Goal: Communication & Community: Answer question/provide support

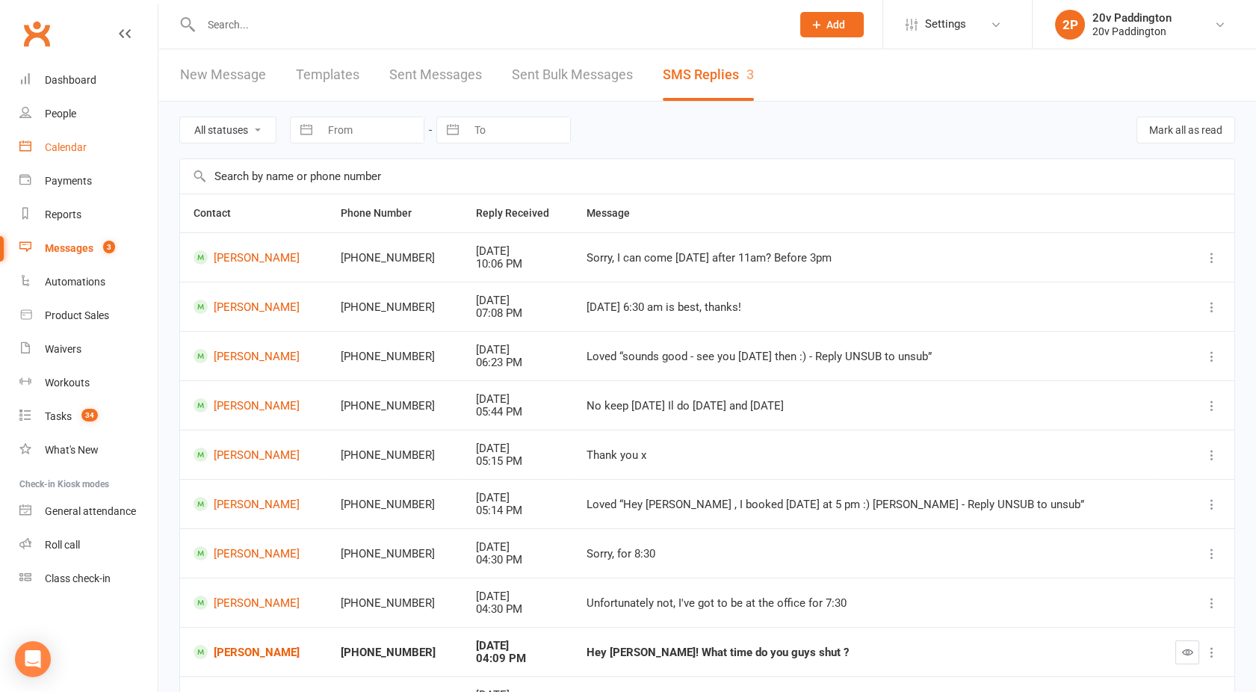
click at [76, 152] on div "Calendar" at bounding box center [66, 147] width 42 height 12
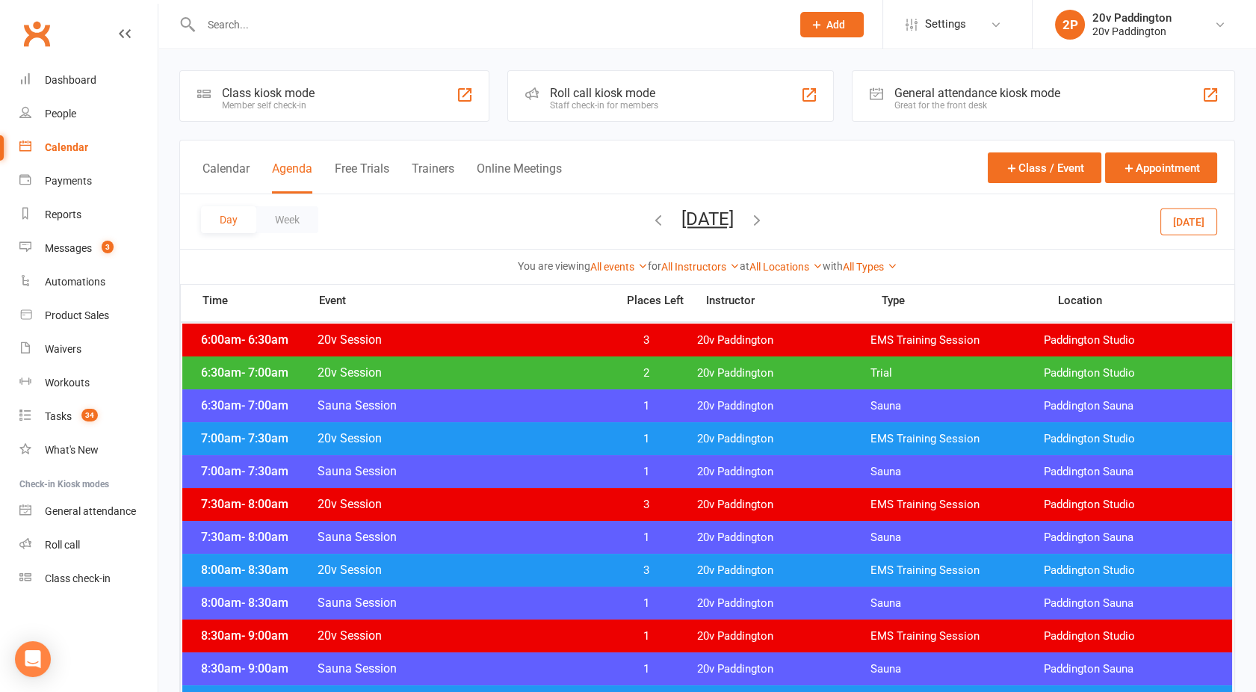
click at [1185, 224] on button "[DATE]" at bounding box center [1189, 221] width 57 height 27
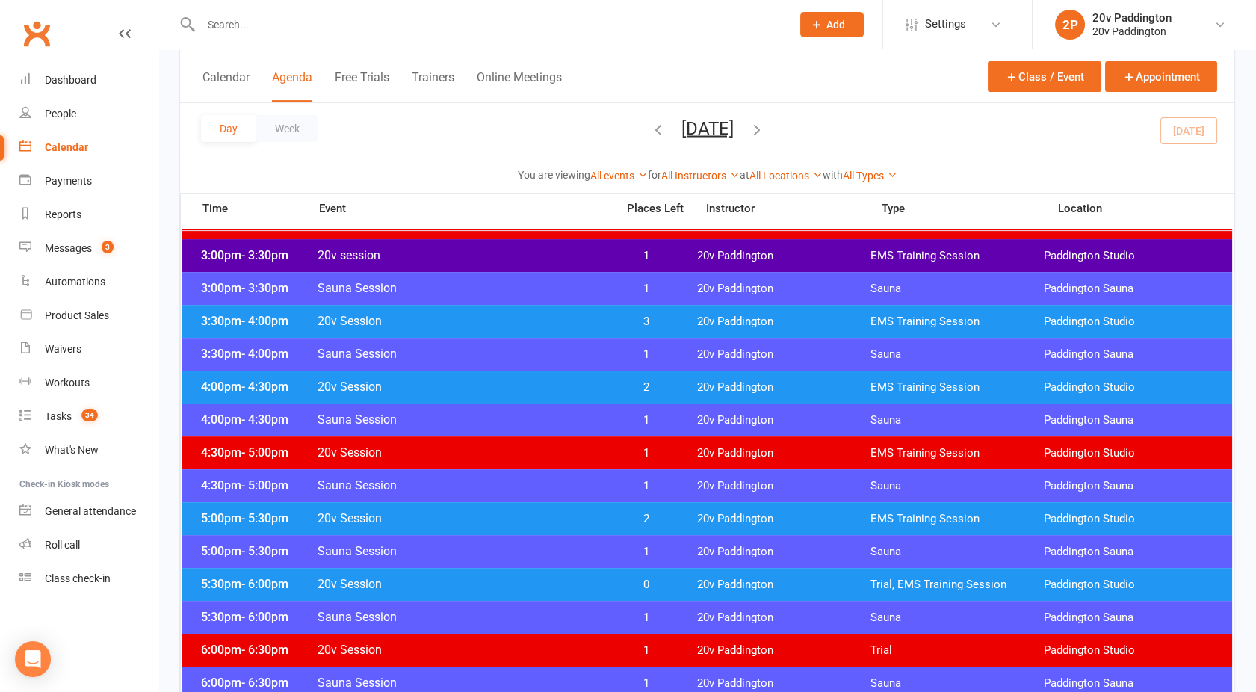
scroll to position [1105, 0]
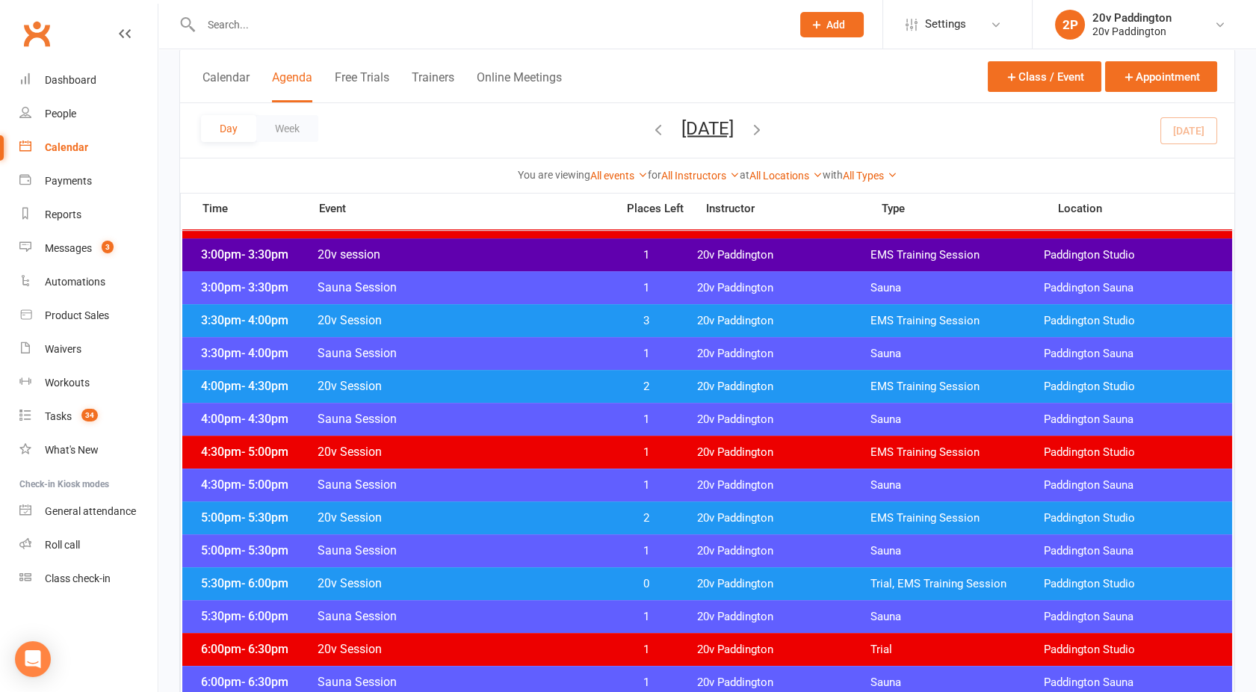
click at [483, 389] on span "20v Session" at bounding box center [462, 386] width 291 height 14
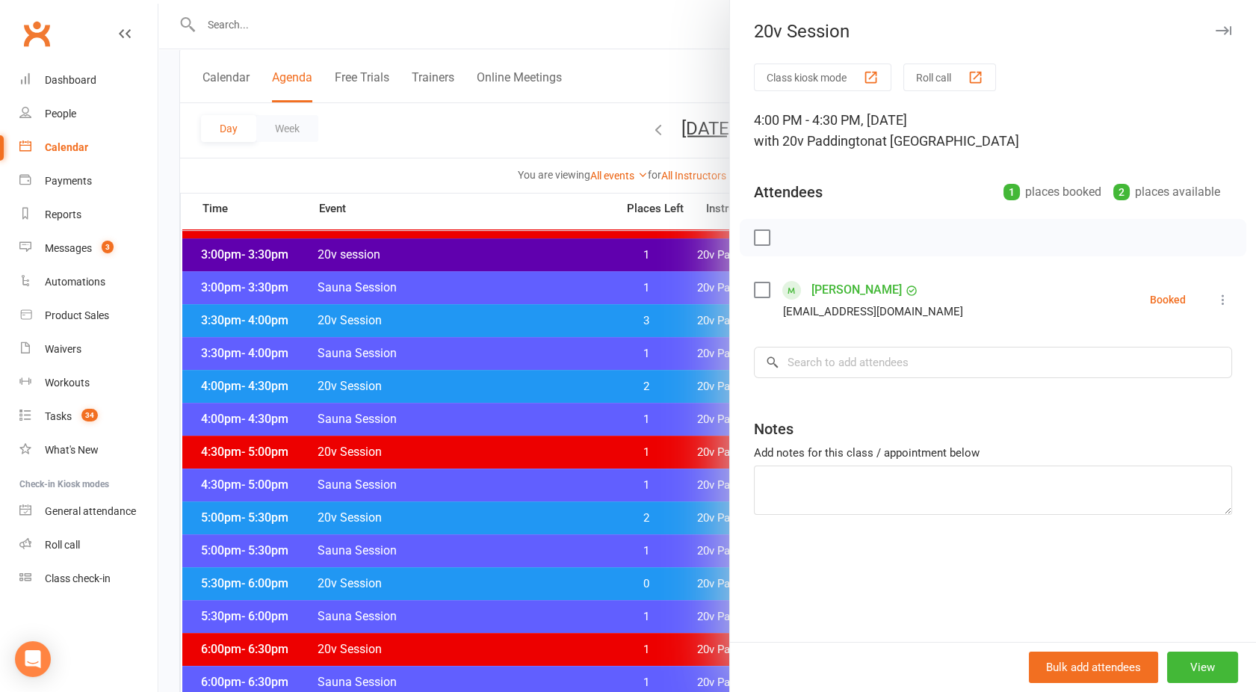
click at [484, 387] on div at bounding box center [707, 346] width 1098 height 692
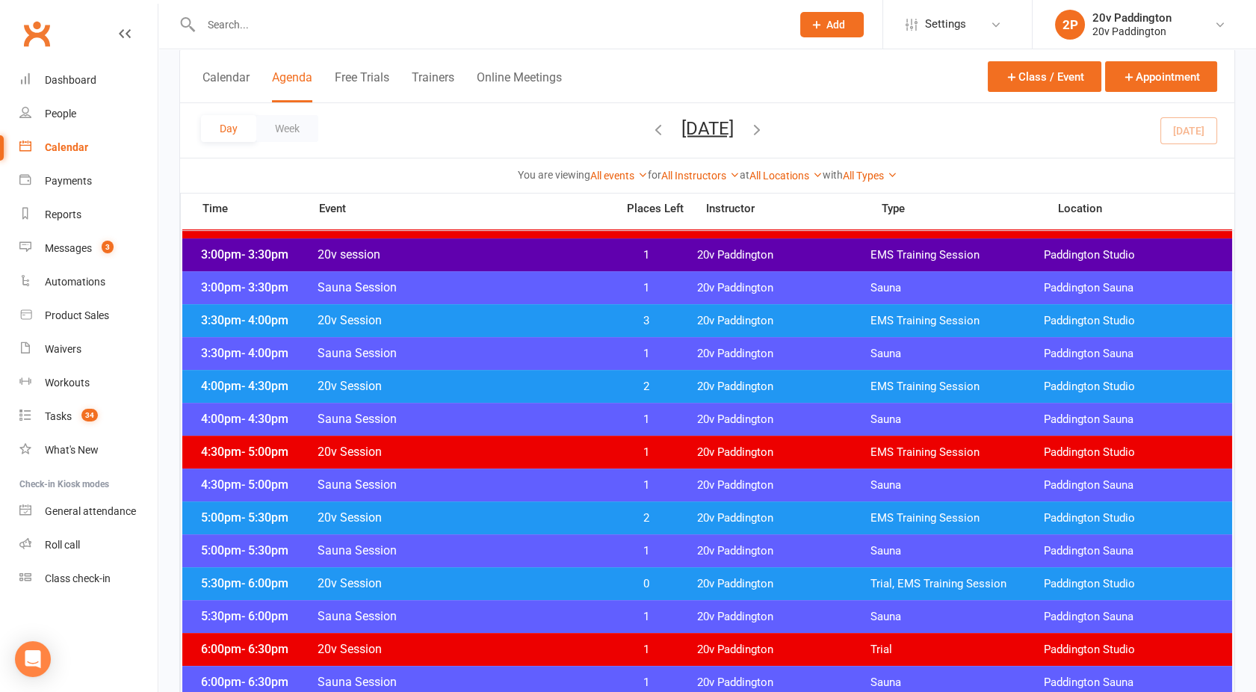
click at [543, 517] on span "20v Session" at bounding box center [462, 517] width 291 height 14
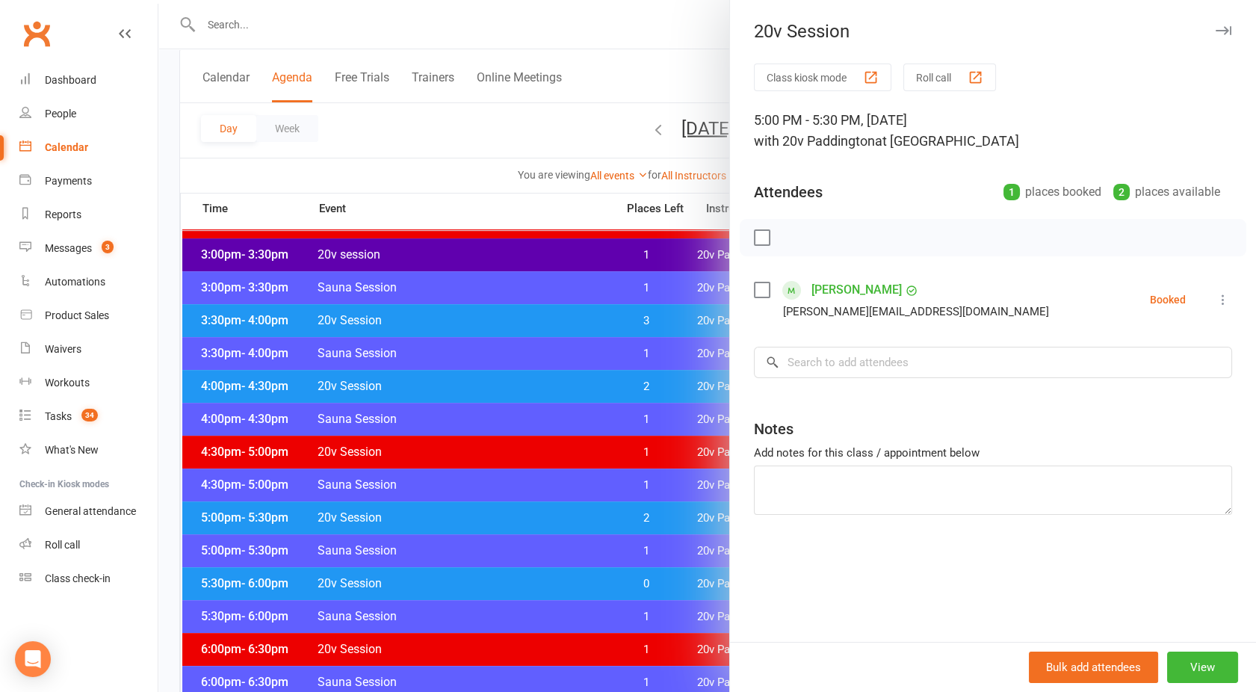
click at [543, 517] on div at bounding box center [707, 346] width 1098 height 692
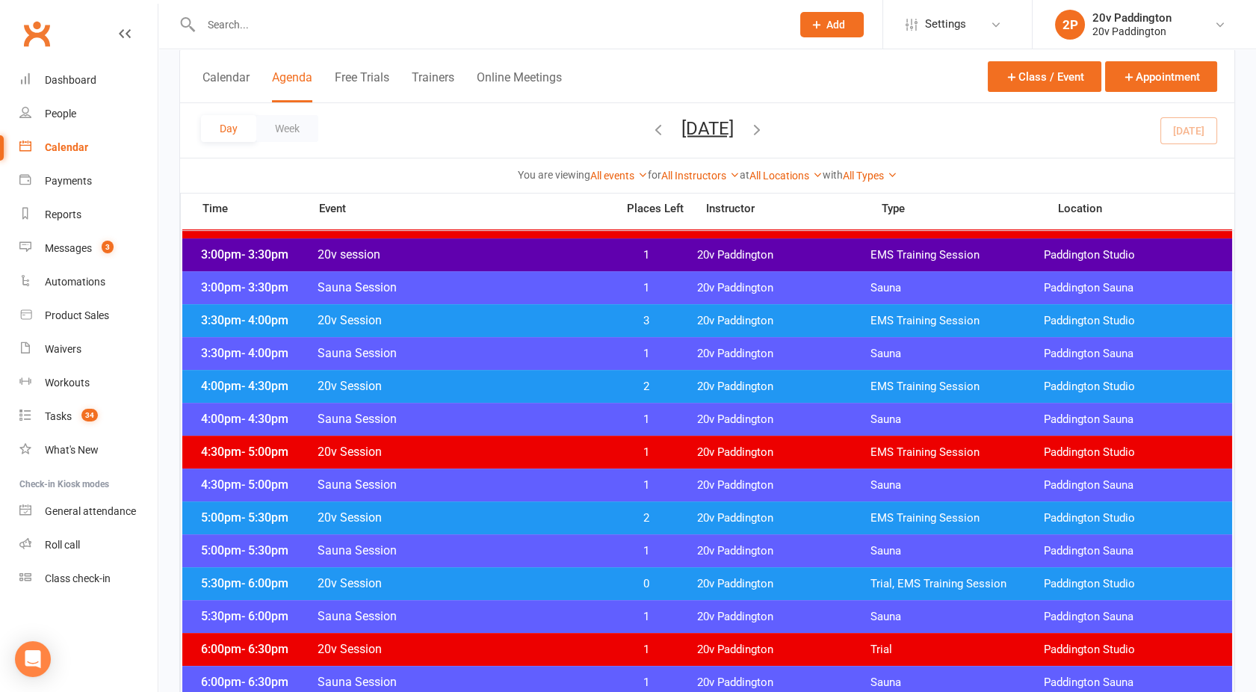
scroll to position [1276, 0]
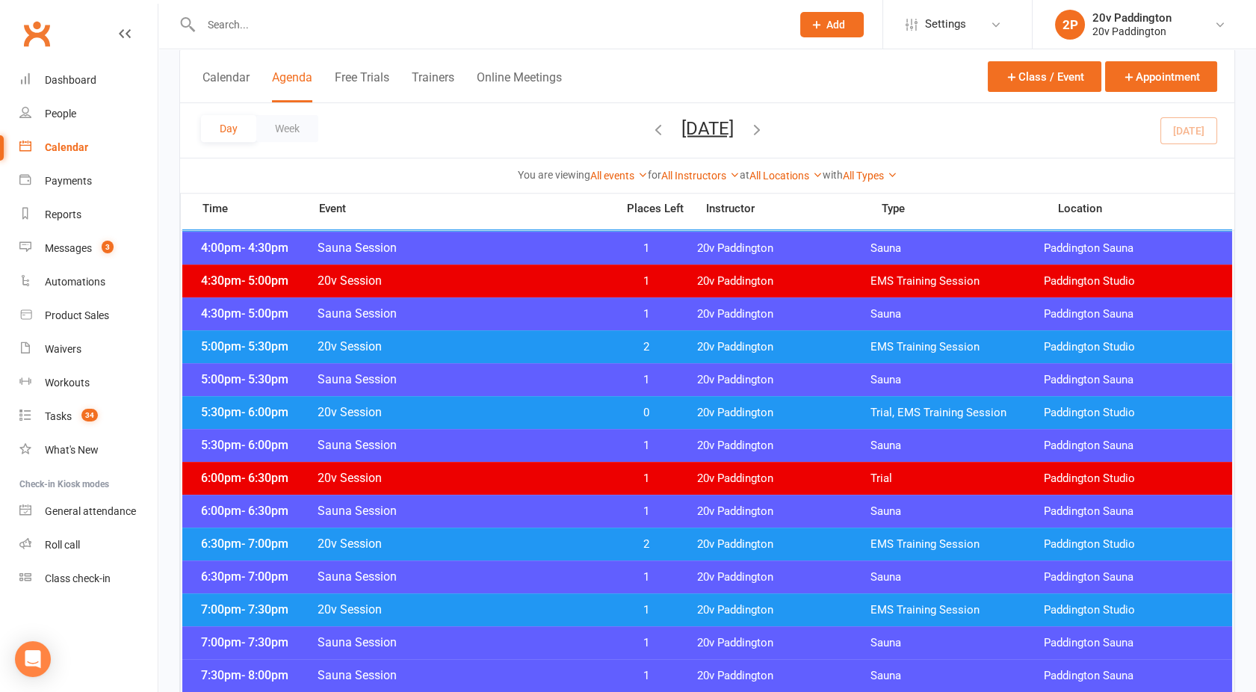
click at [496, 406] on span "20v Session" at bounding box center [462, 412] width 291 height 14
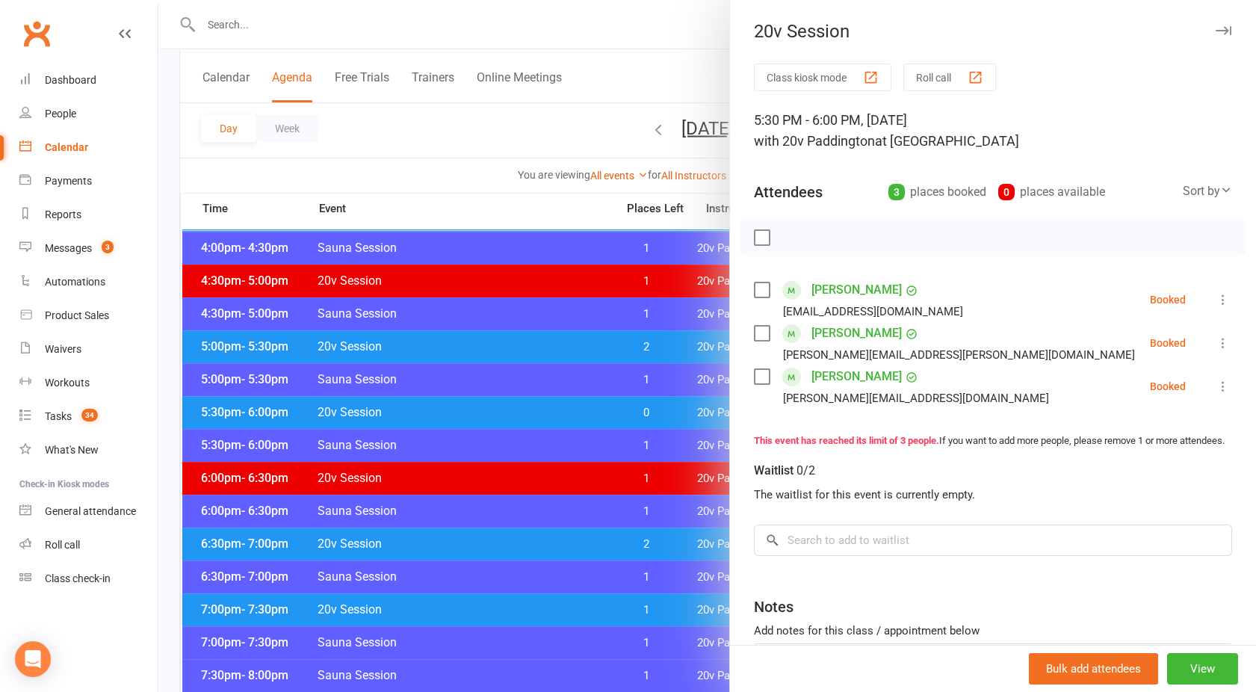
click at [496, 406] on div at bounding box center [707, 346] width 1098 height 692
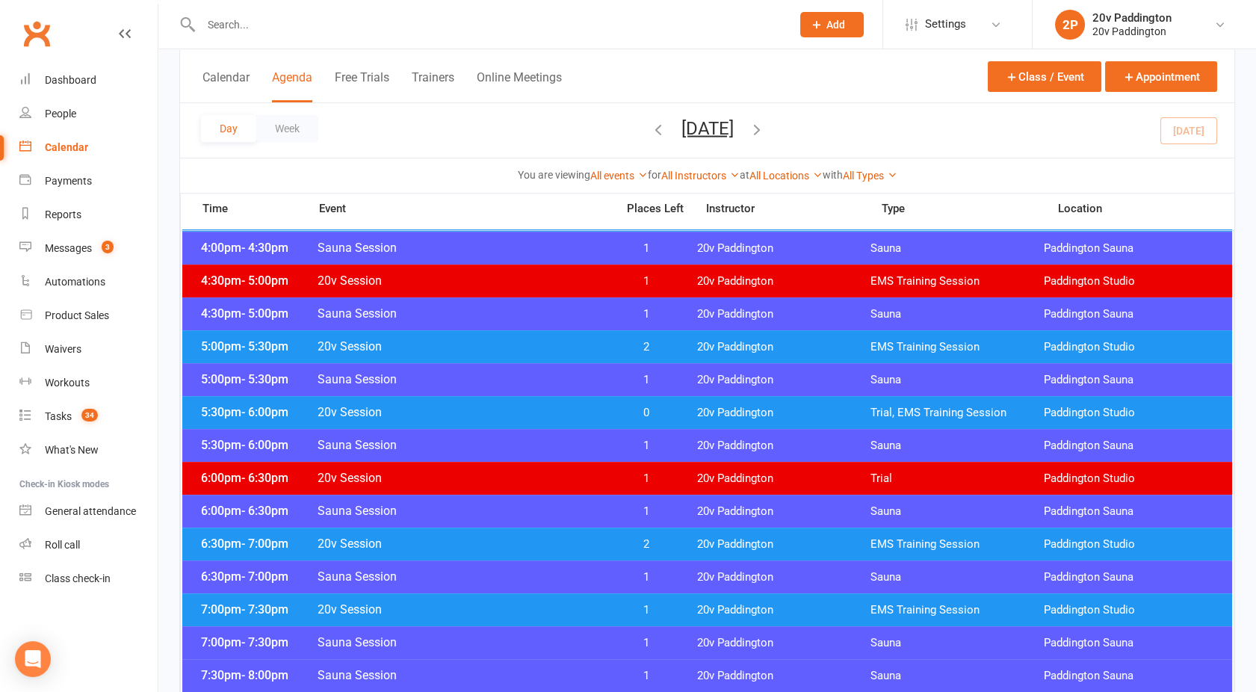
click at [534, 542] on span "20v Session" at bounding box center [462, 544] width 291 height 14
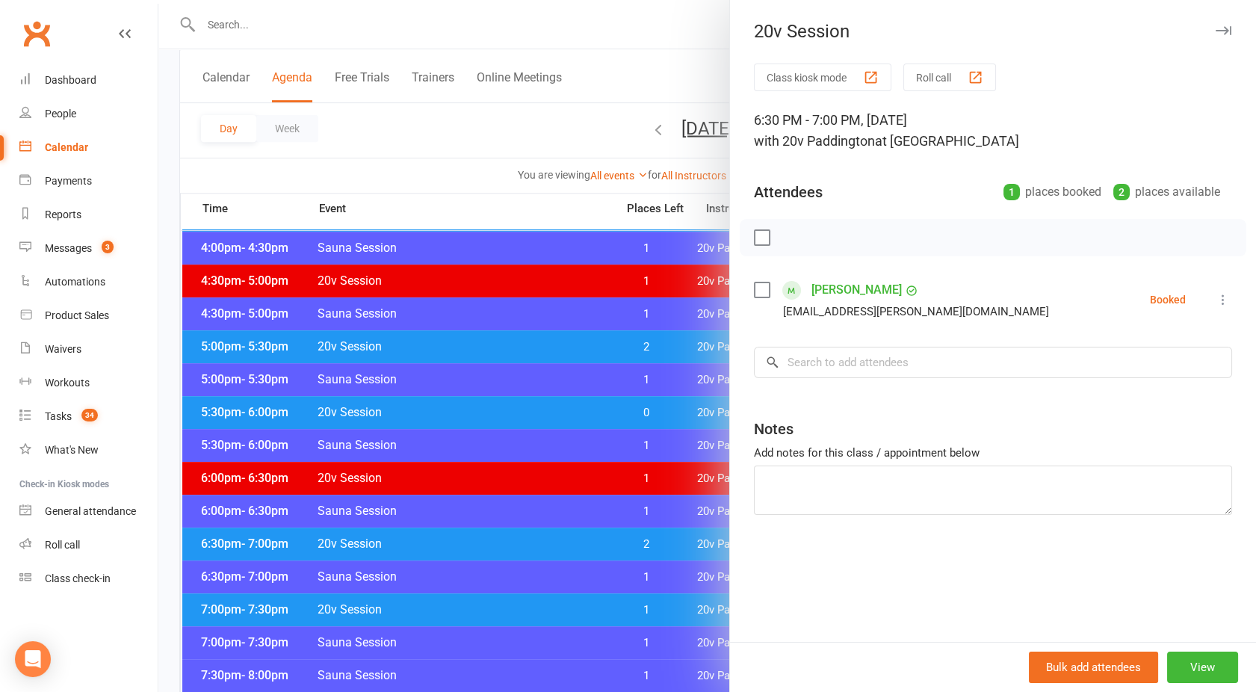
click at [534, 542] on div at bounding box center [707, 346] width 1098 height 692
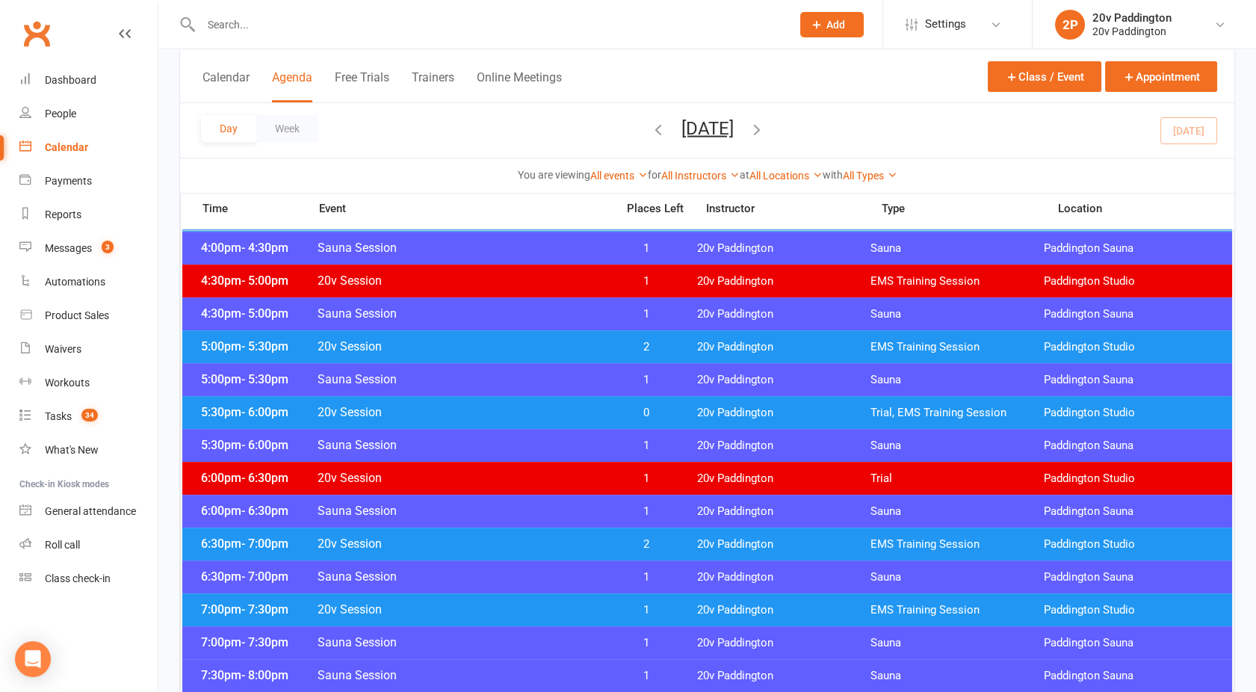
click at [546, 625] on div "7:00pm - 7:30pm 20v Session 1 20v Paddington EMS Training Session [GEOGRAPHIC_D…" at bounding box center [707, 609] width 1050 height 33
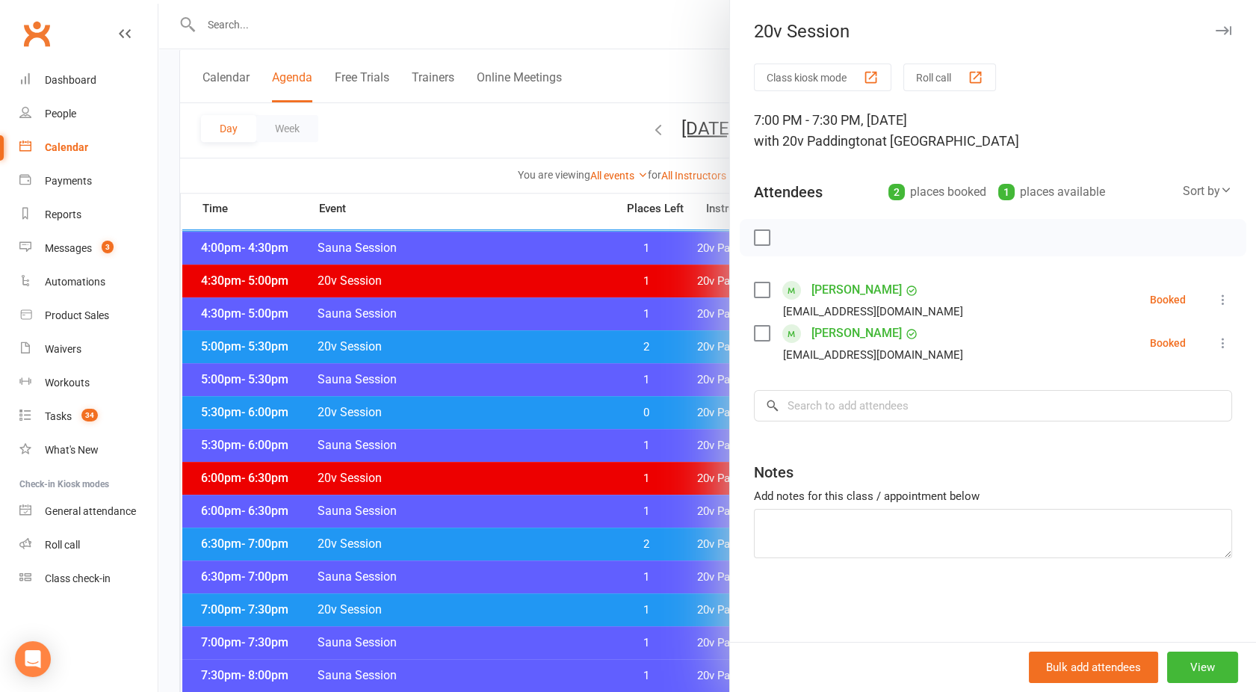
click at [538, 615] on div at bounding box center [707, 346] width 1098 height 692
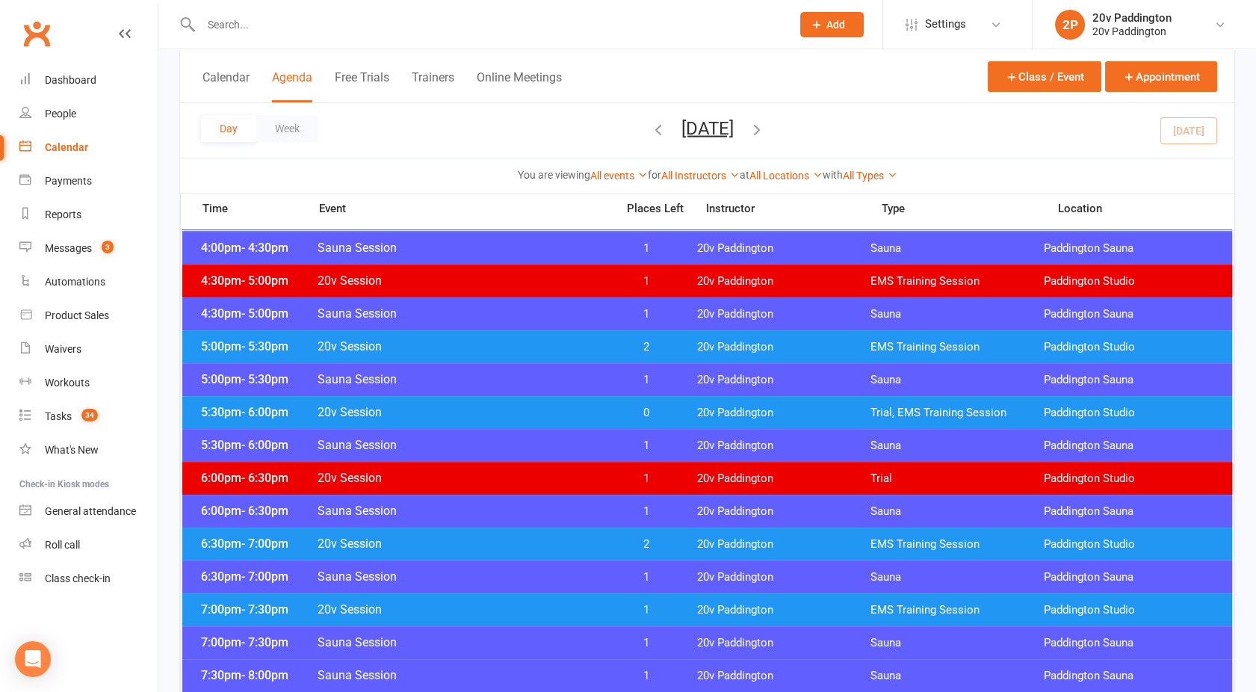
click at [650, 126] on icon "button" at bounding box center [658, 128] width 16 height 16
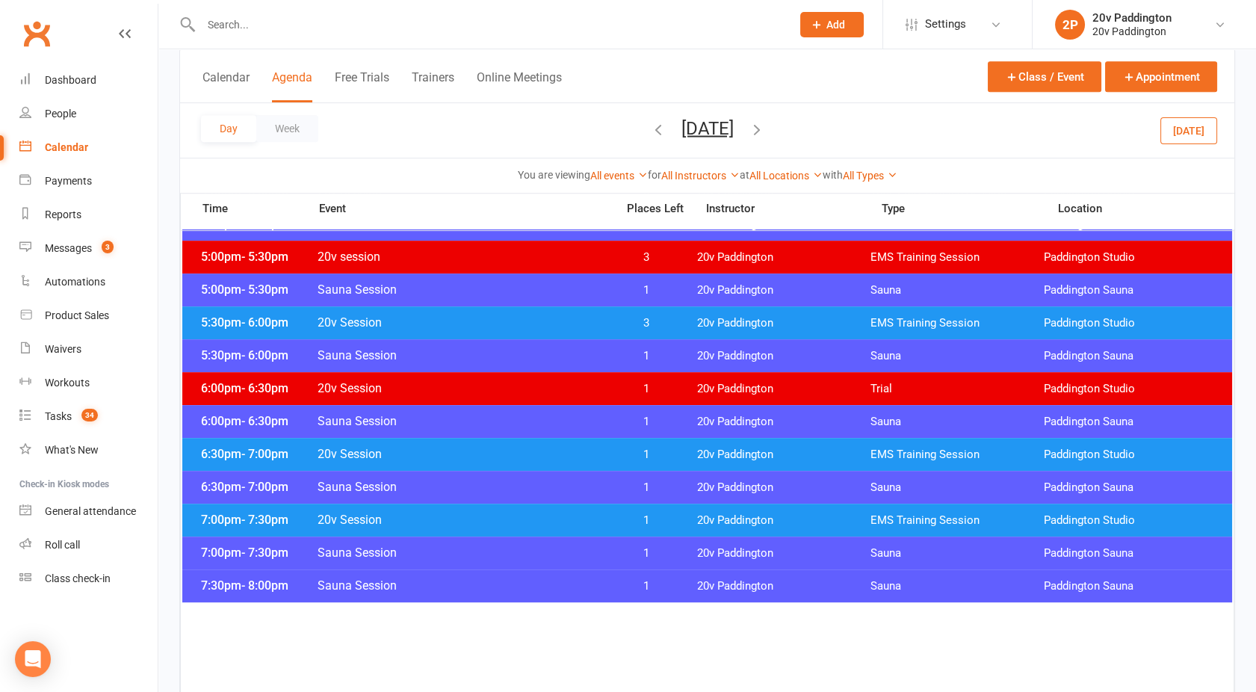
scroll to position [1392, 0]
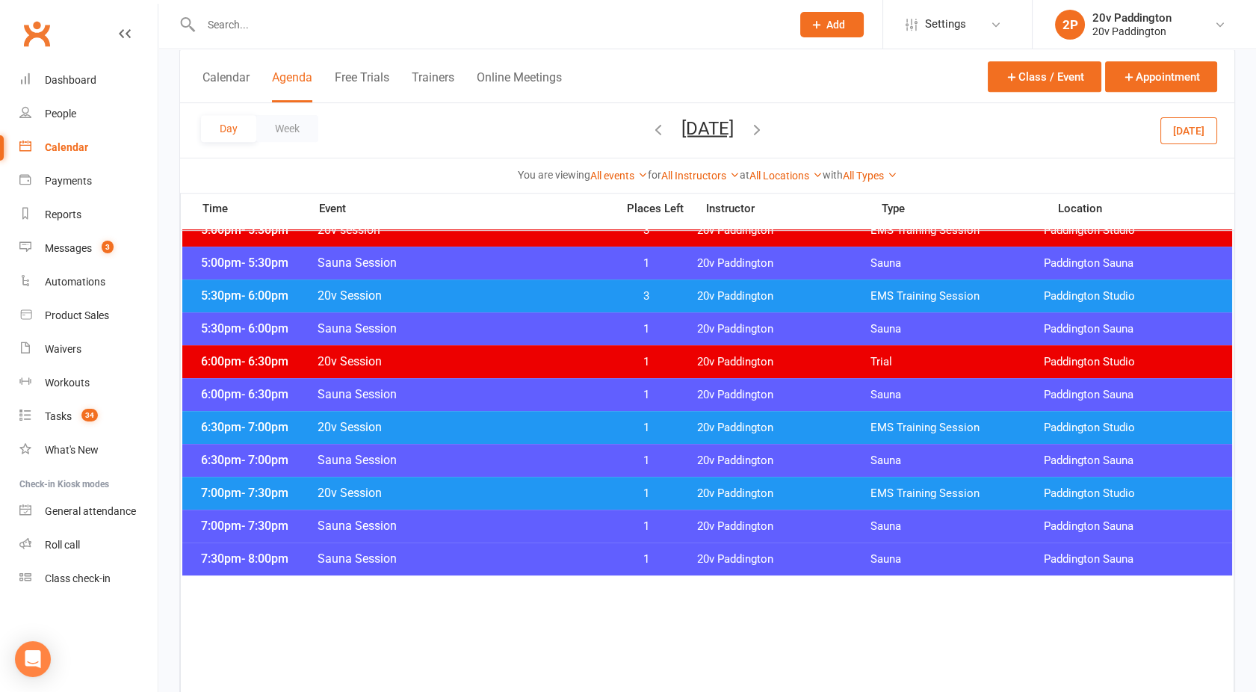
click at [584, 500] on div "7:00pm - 7:30pm 20v Session 1 20v Paddington EMS Training Session [GEOGRAPHIC_D…" at bounding box center [707, 493] width 1050 height 33
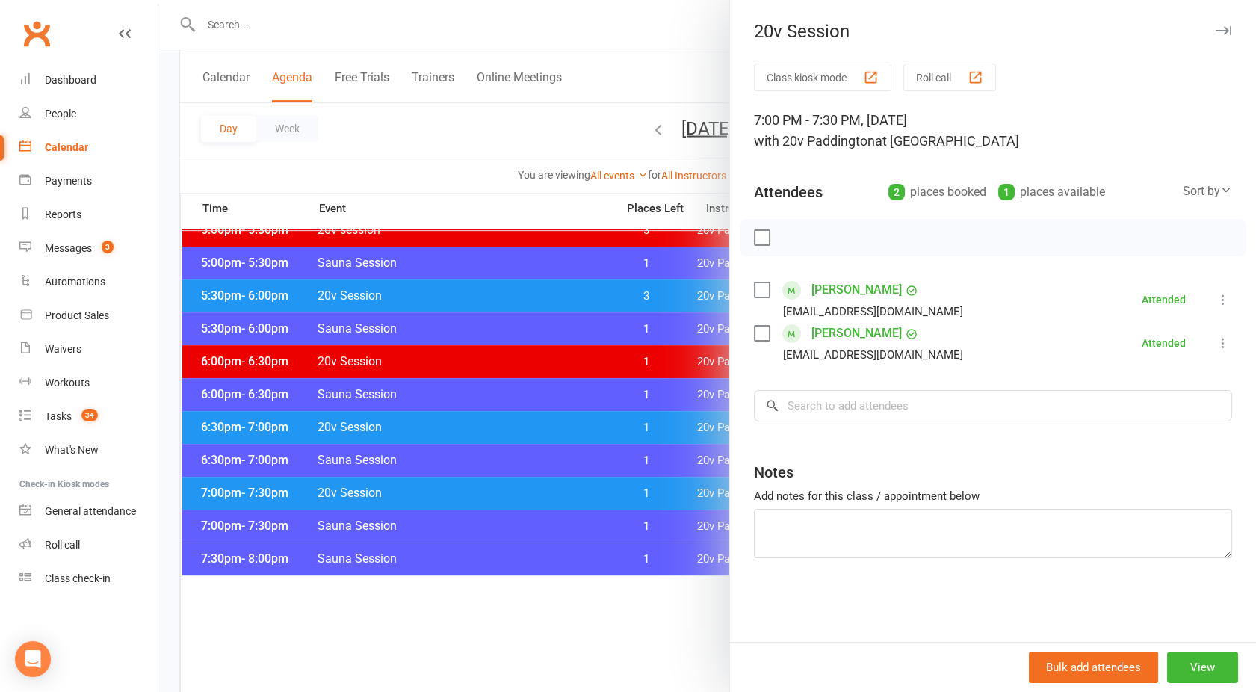
click at [584, 498] on div at bounding box center [707, 346] width 1098 height 692
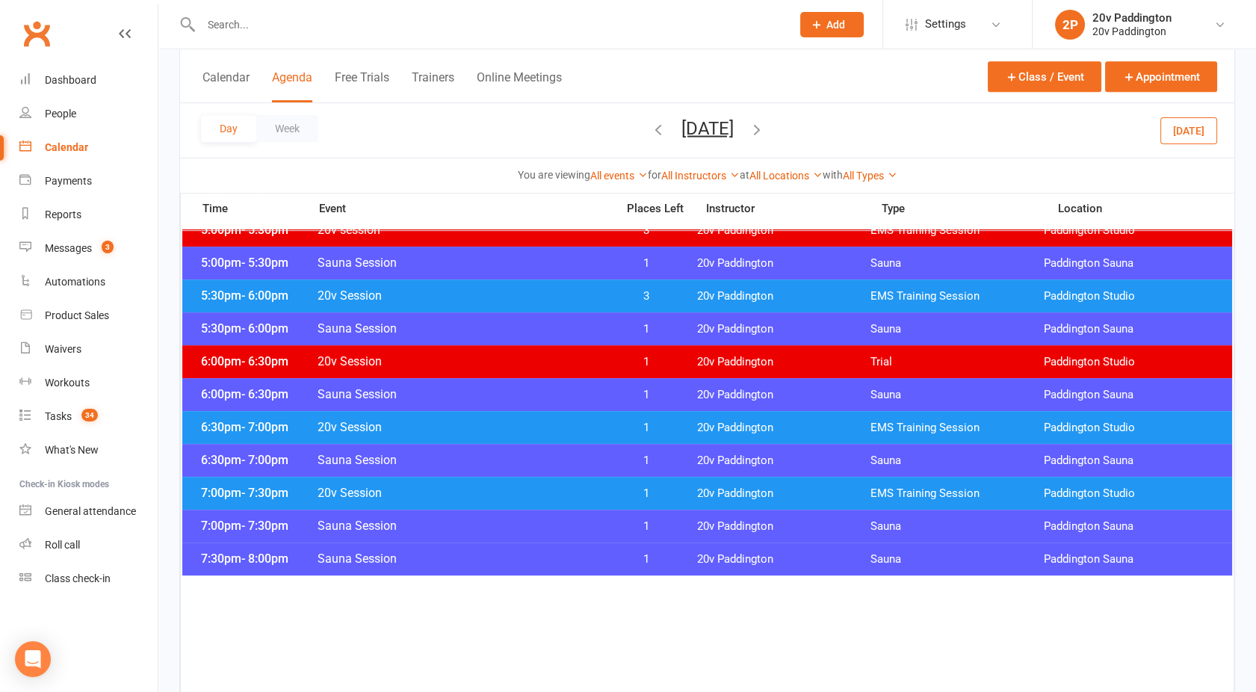
click at [558, 428] on span "20v Session" at bounding box center [462, 427] width 291 height 14
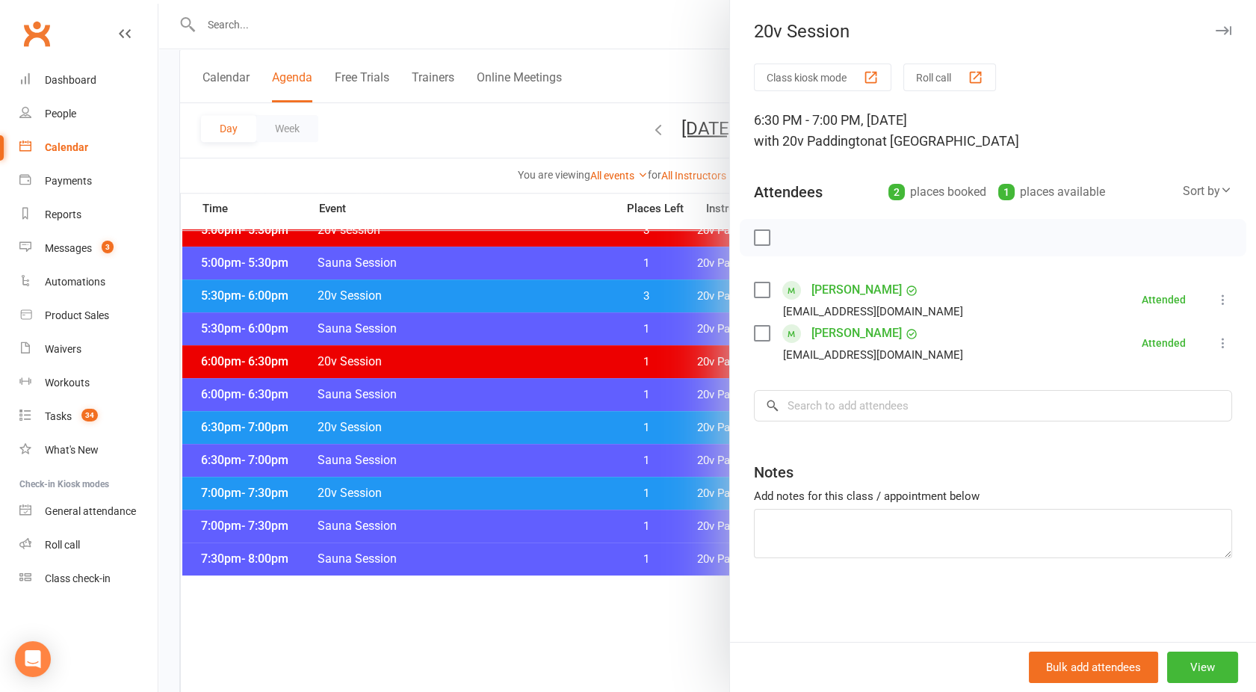
click at [558, 428] on div at bounding box center [707, 346] width 1098 height 692
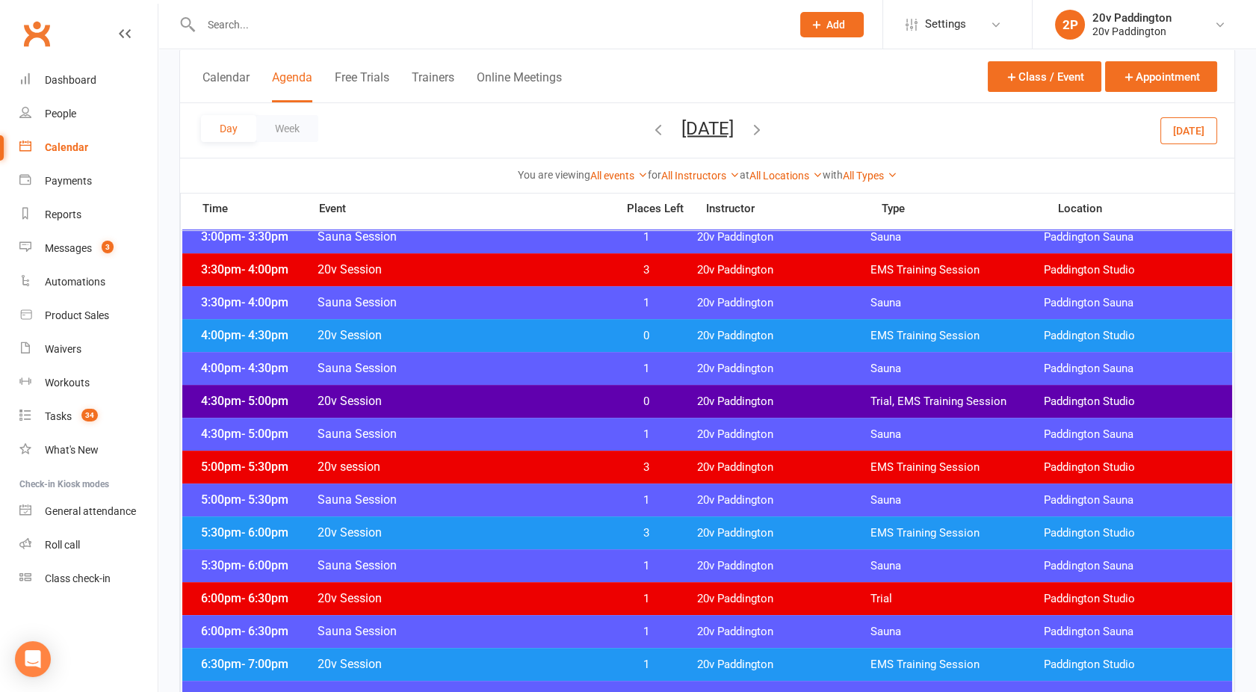
scroll to position [1152, 0]
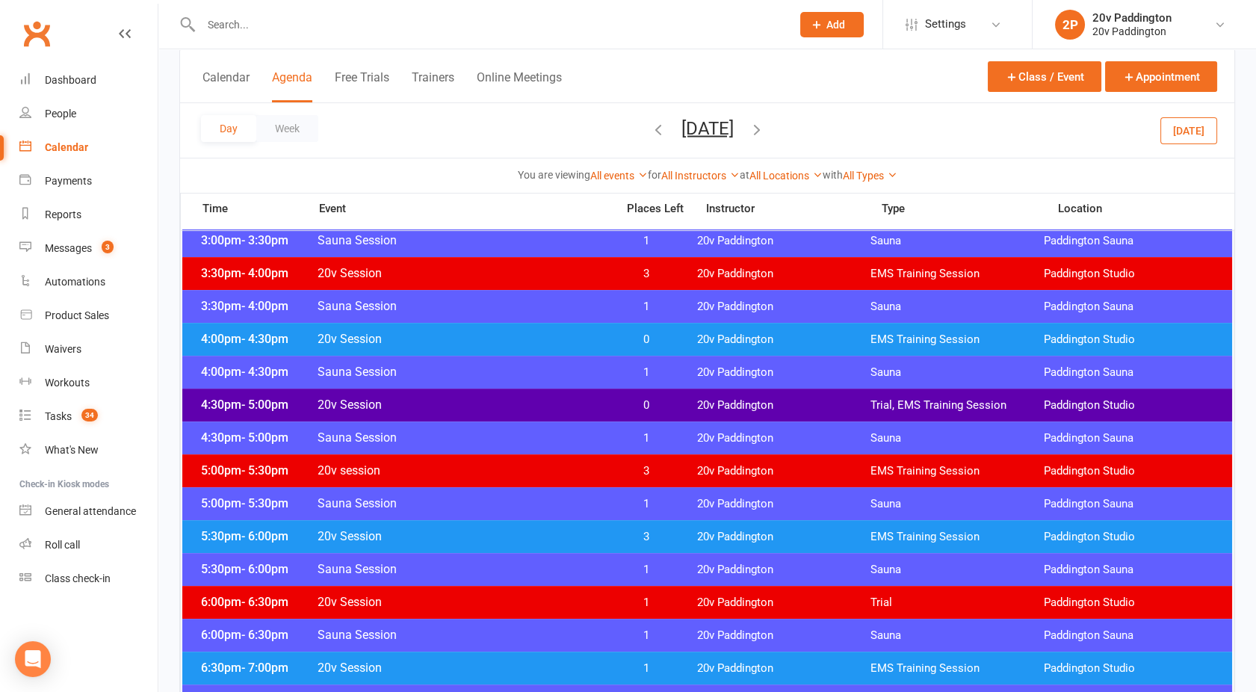
click at [500, 400] on span "20v Session" at bounding box center [462, 405] width 291 height 14
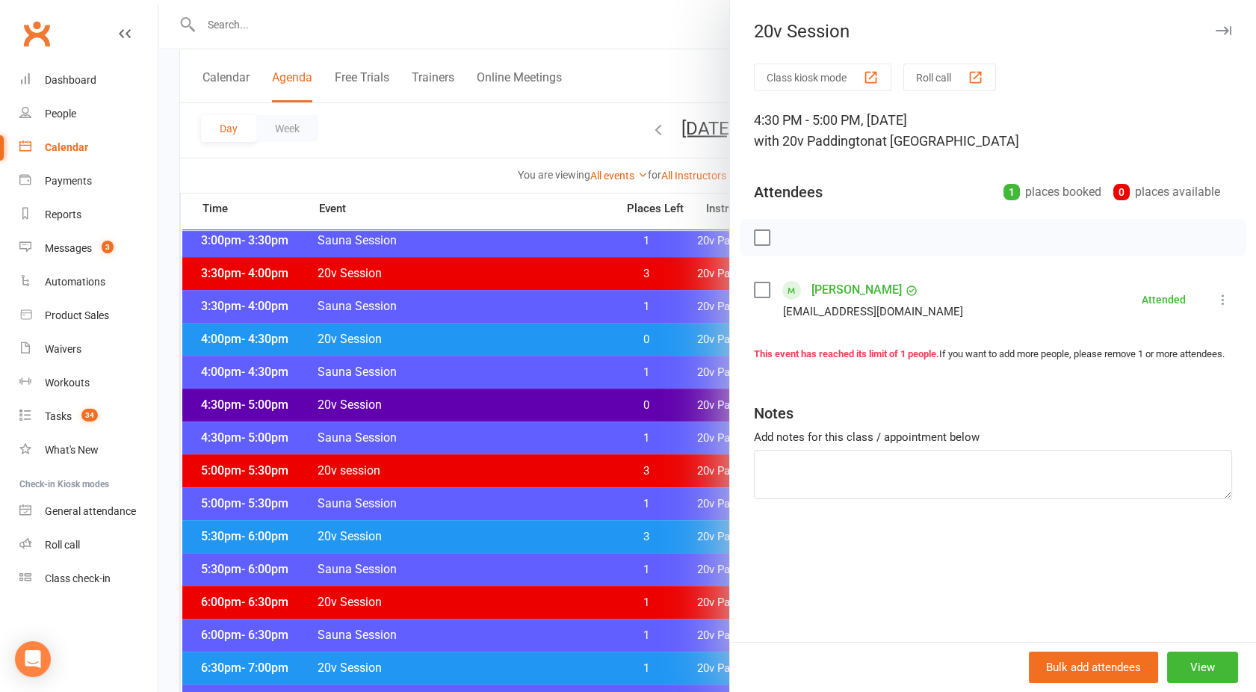
click at [500, 400] on div at bounding box center [707, 346] width 1098 height 692
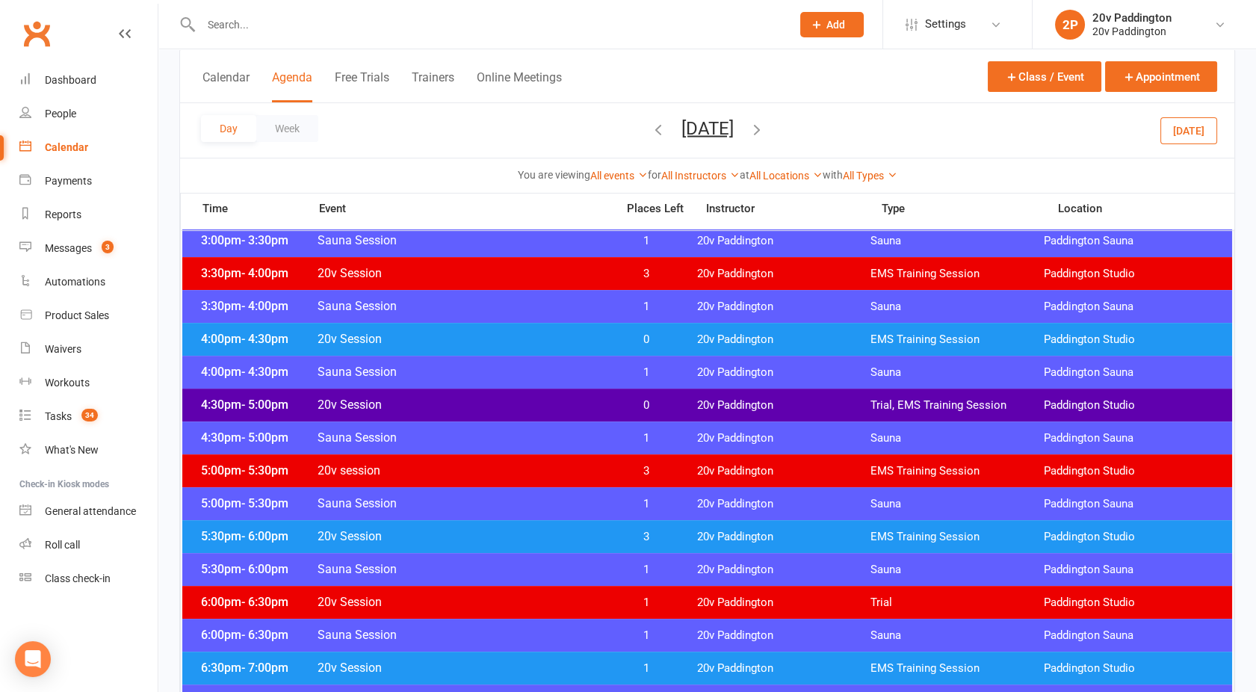
click at [472, 341] on span "20v Session" at bounding box center [462, 339] width 291 height 14
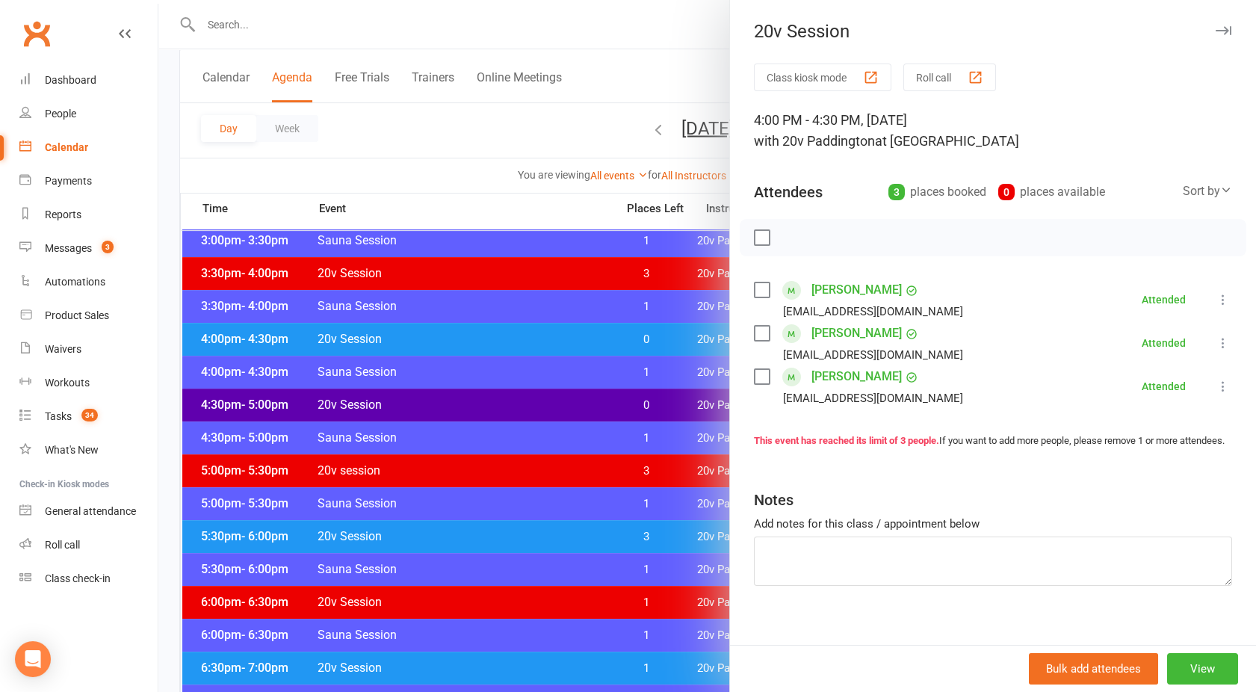
click at [472, 341] on div at bounding box center [707, 346] width 1098 height 692
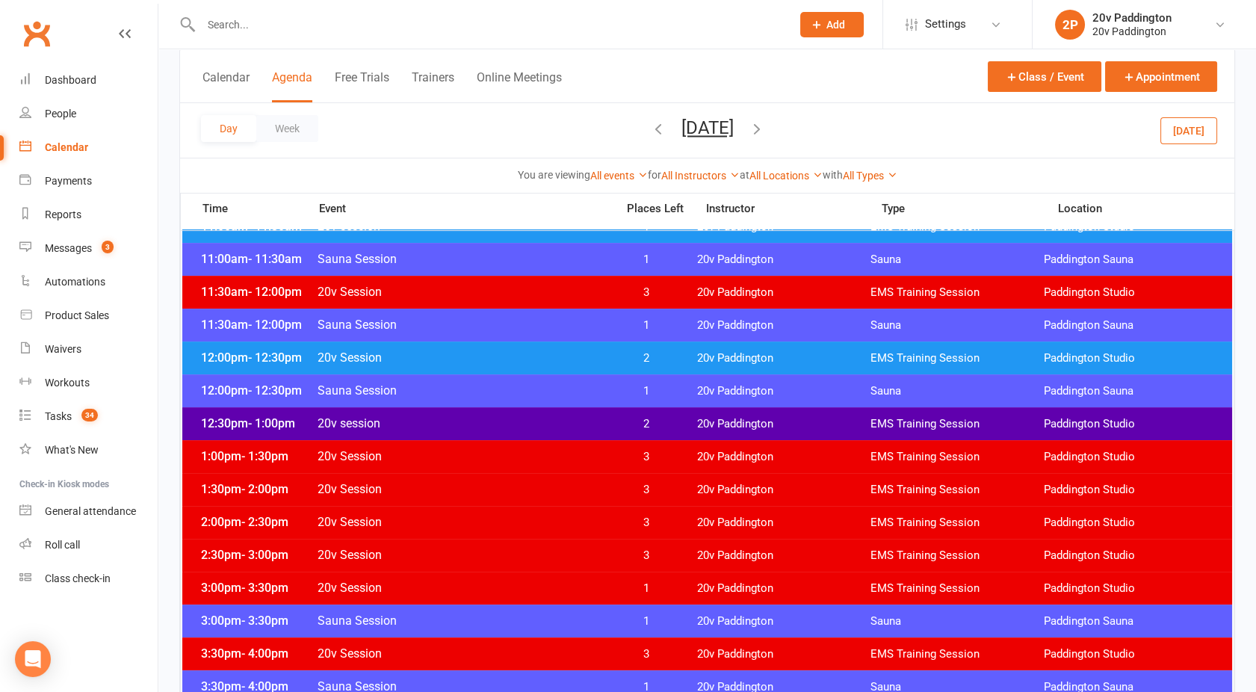
scroll to position [774, 0]
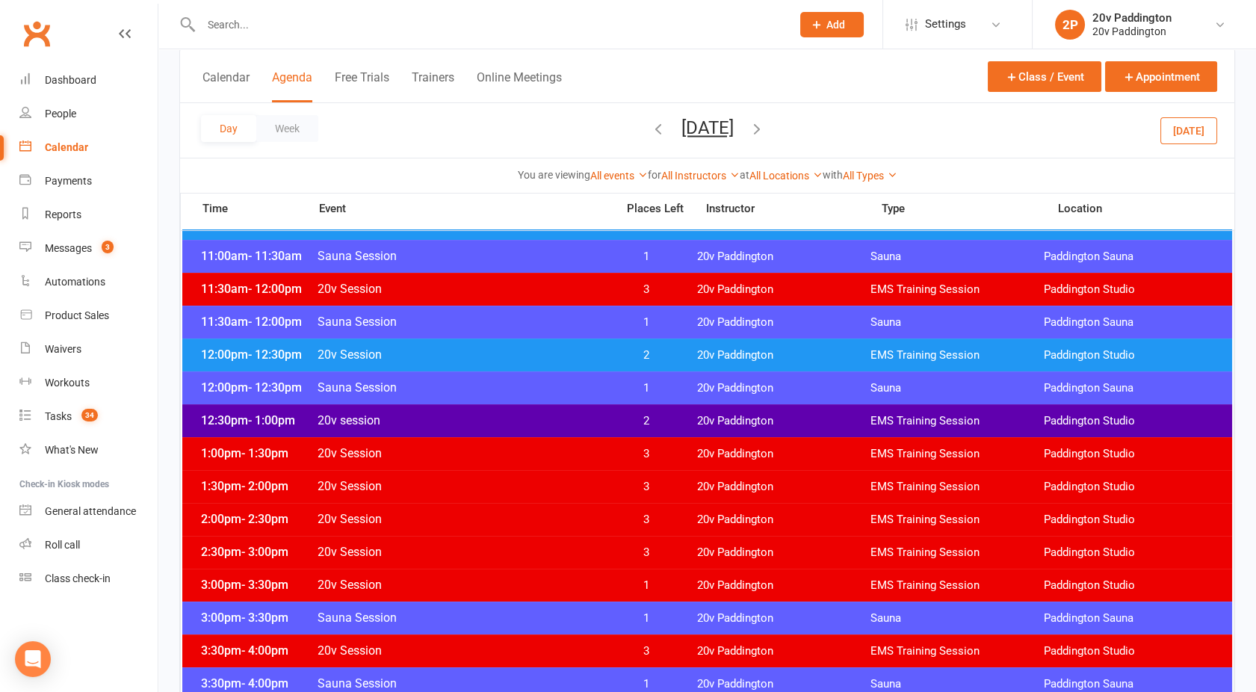
click at [497, 416] on span "20v session" at bounding box center [462, 420] width 291 height 14
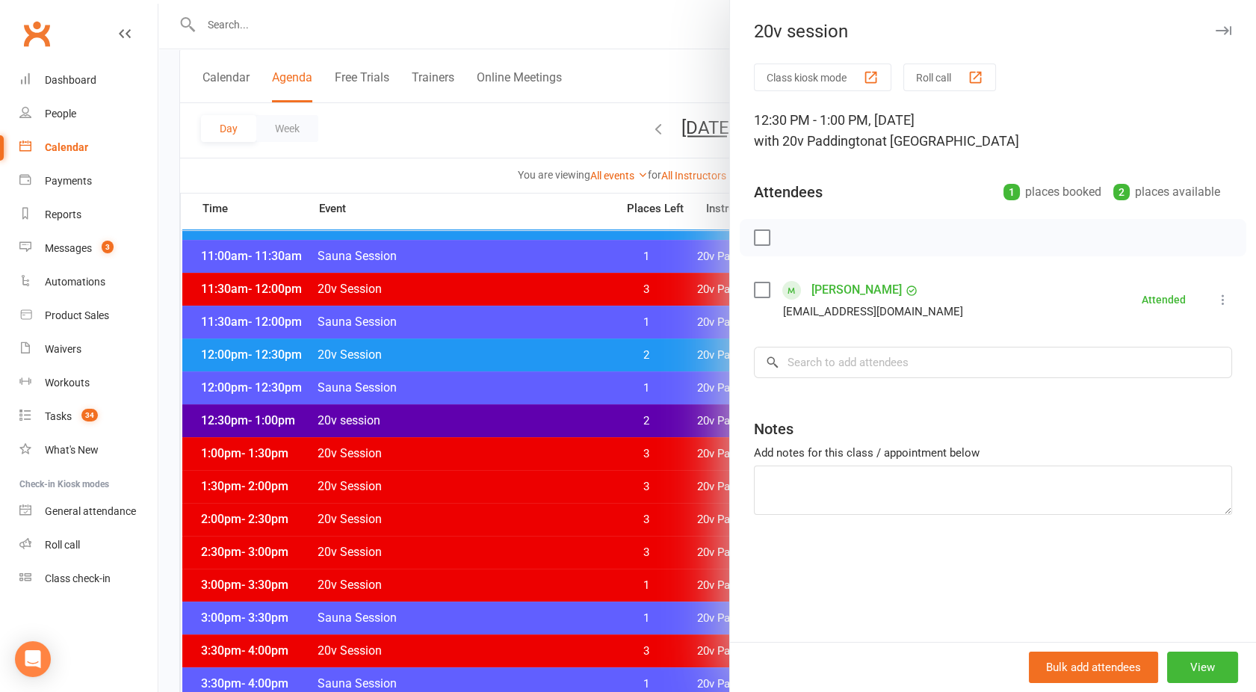
click at [497, 416] on div at bounding box center [707, 346] width 1098 height 692
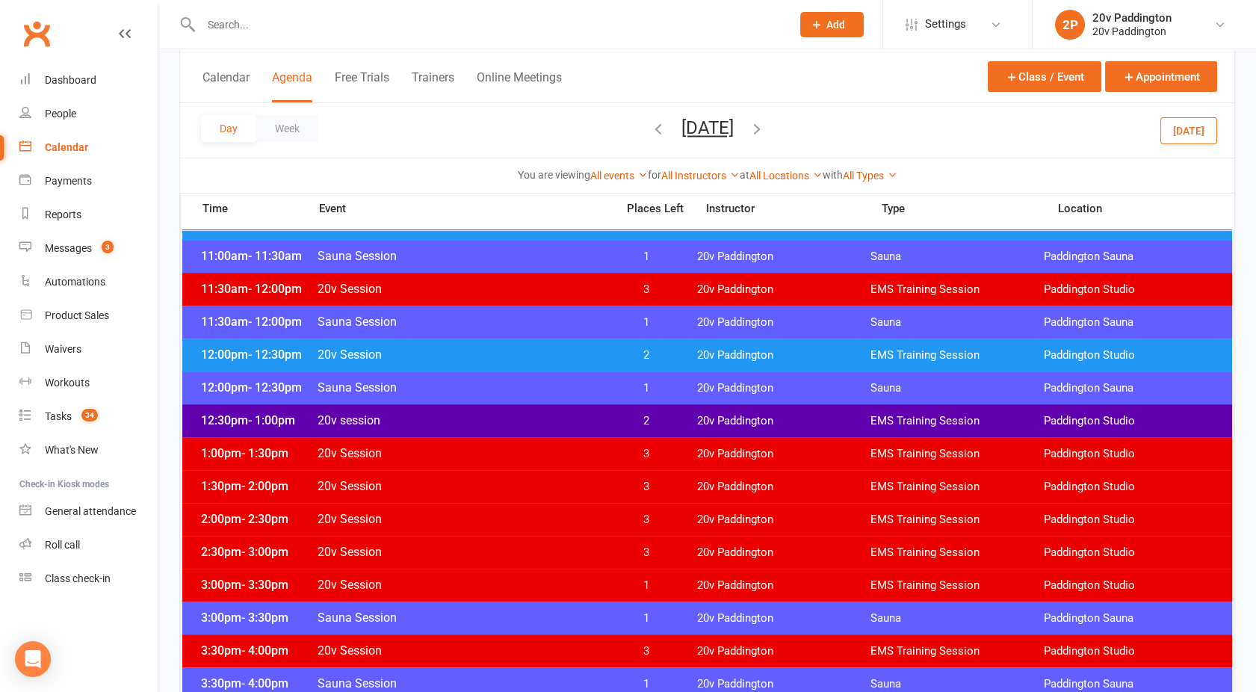
click at [1194, 135] on button "[DATE]" at bounding box center [1189, 130] width 57 height 27
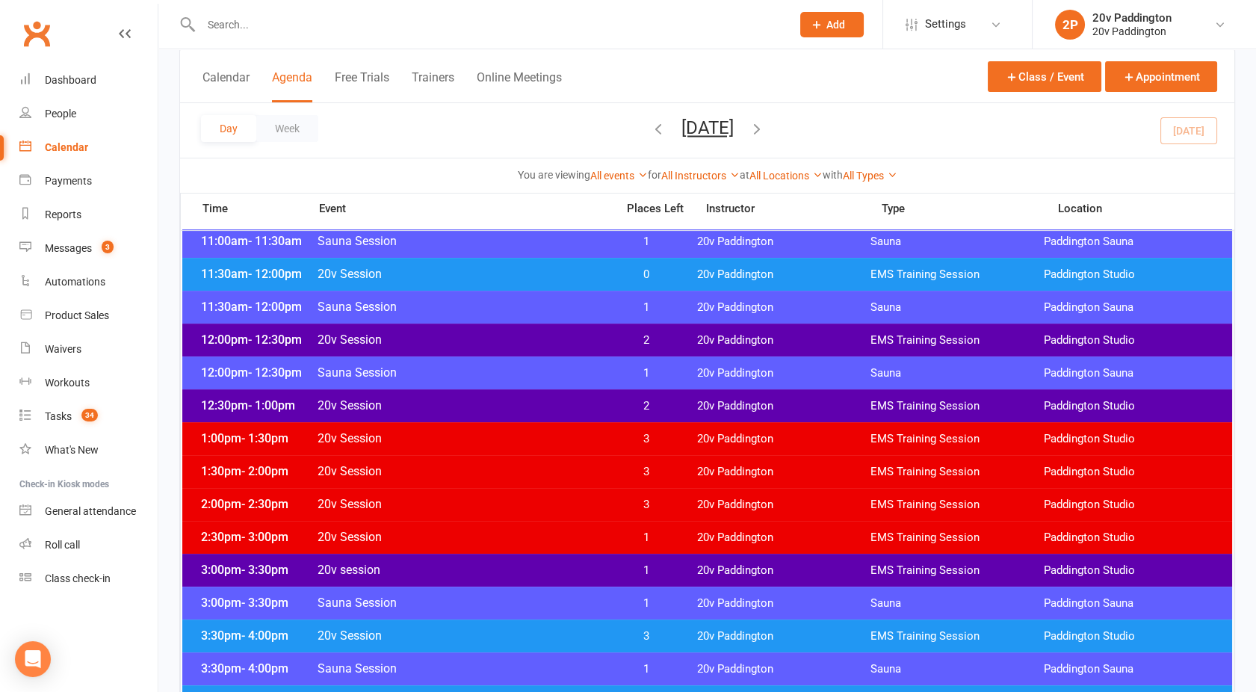
scroll to position [798, 0]
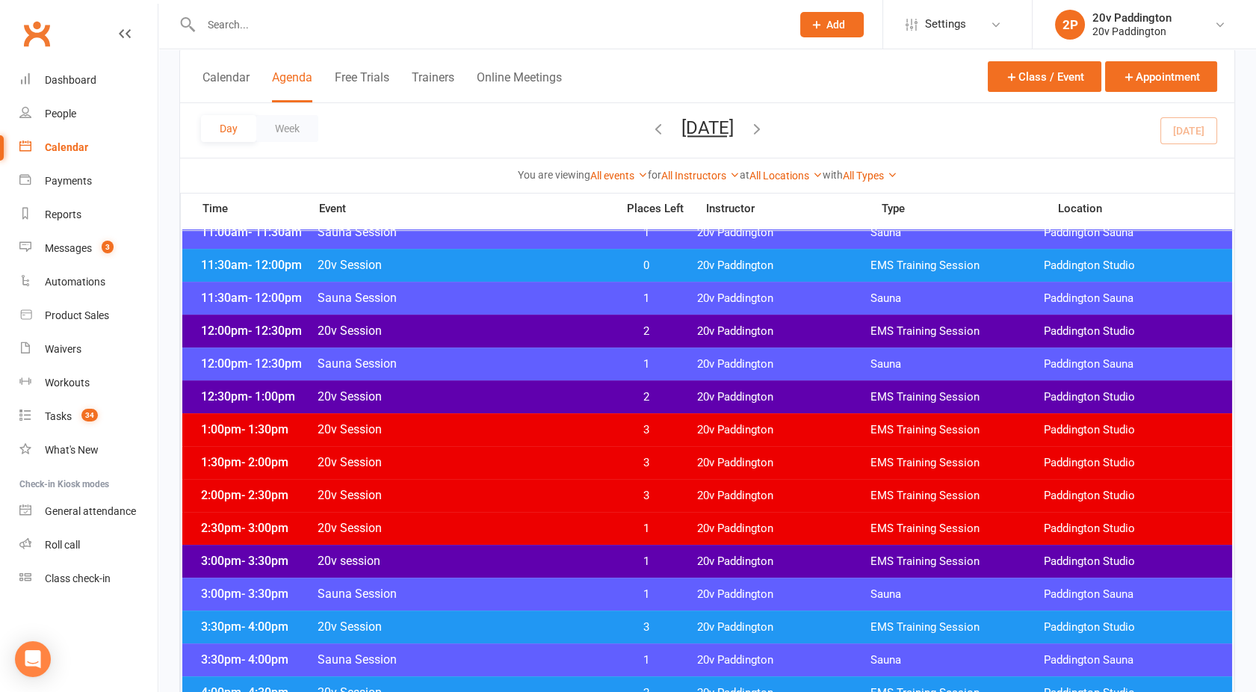
click at [548, 387] on div "12:30pm - 1:00pm 20v Session 2 20v Paddington EMS Training Session [GEOGRAPHIC_…" at bounding box center [707, 396] width 1050 height 33
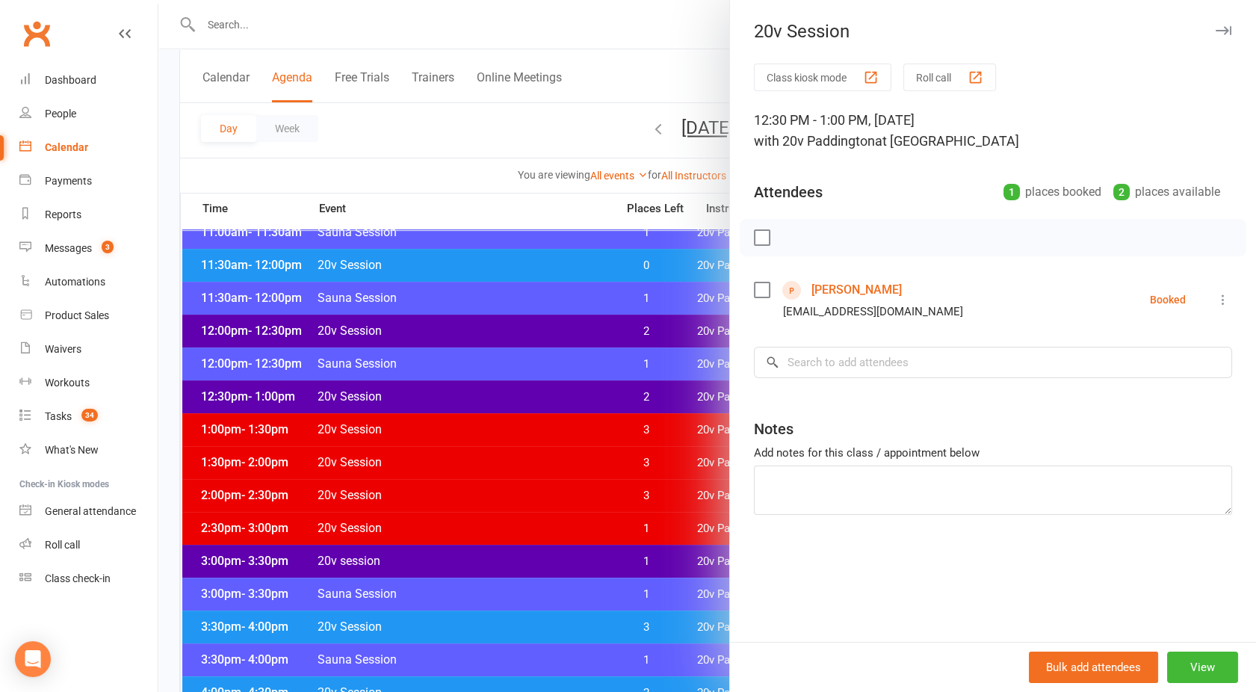
click at [548, 387] on div at bounding box center [707, 346] width 1098 height 692
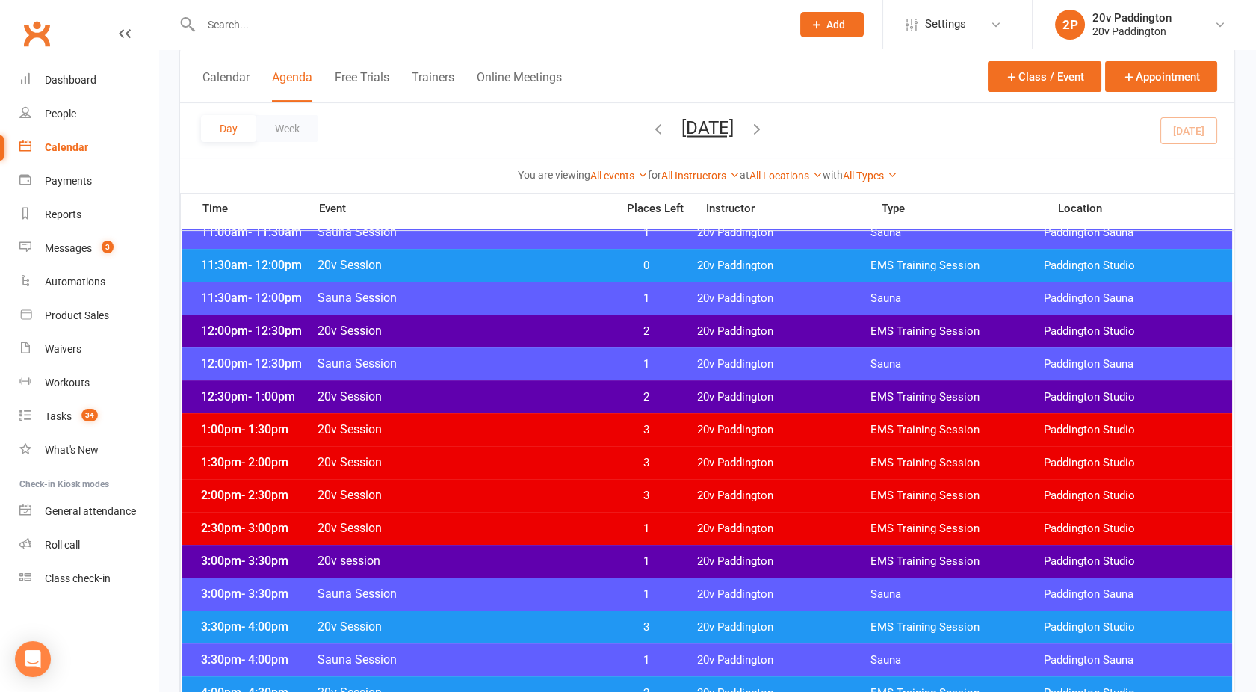
click at [526, 325] on span "20v Session" at bounding box center [462, 331] width 291 height 14
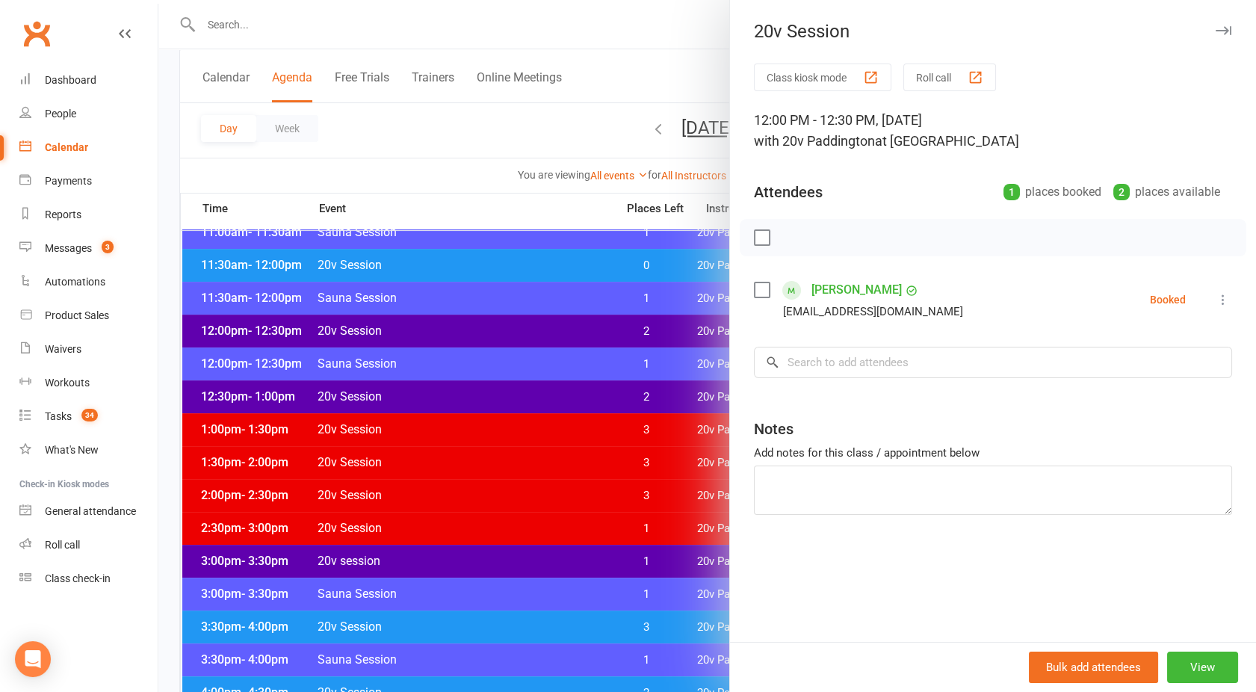
click at [526, 325] on div at bounding box center [707, 346] width 1098 height 692
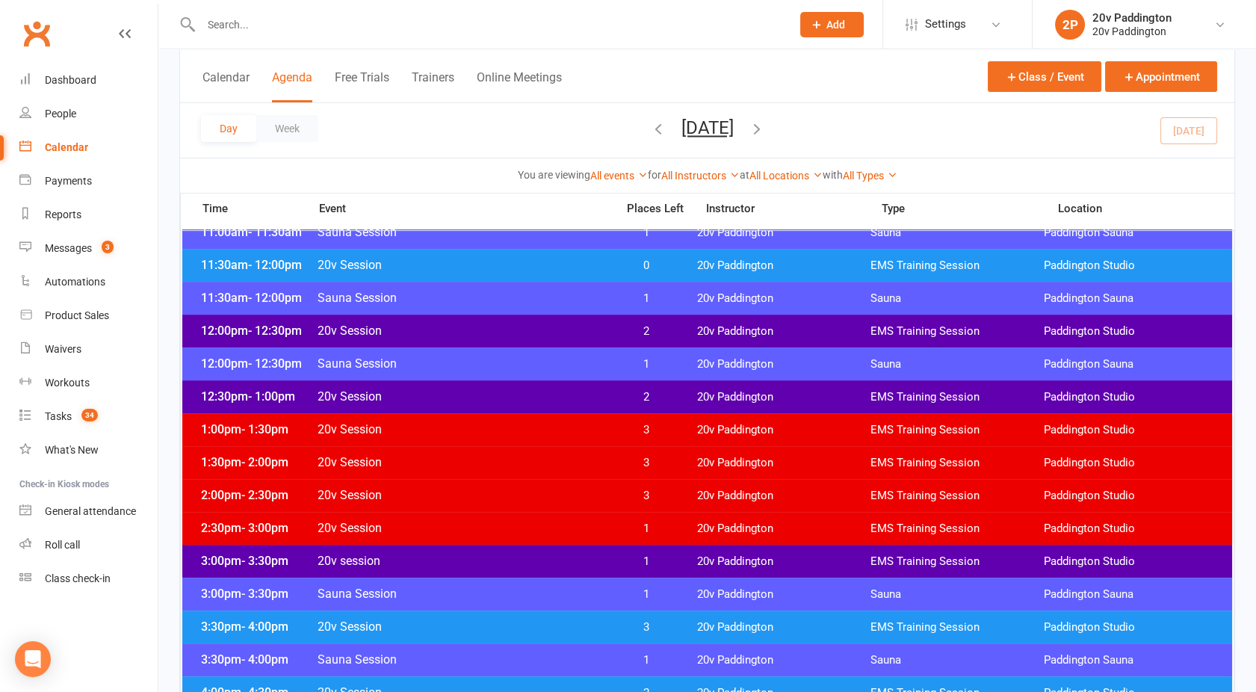
click at [504, 261] on span "20v Session" at bounding box center [462, 265] width 291 height 14
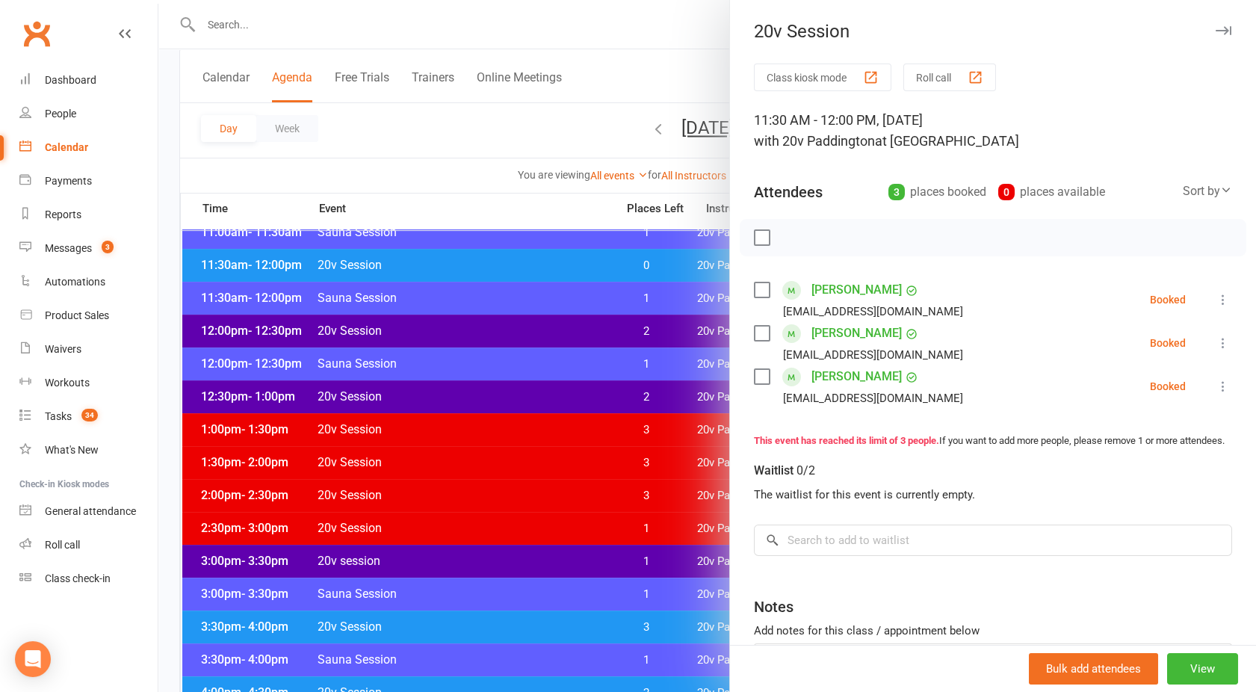
click at [528, 377] on div at bounding box center [707, 346] width 1098 height 692
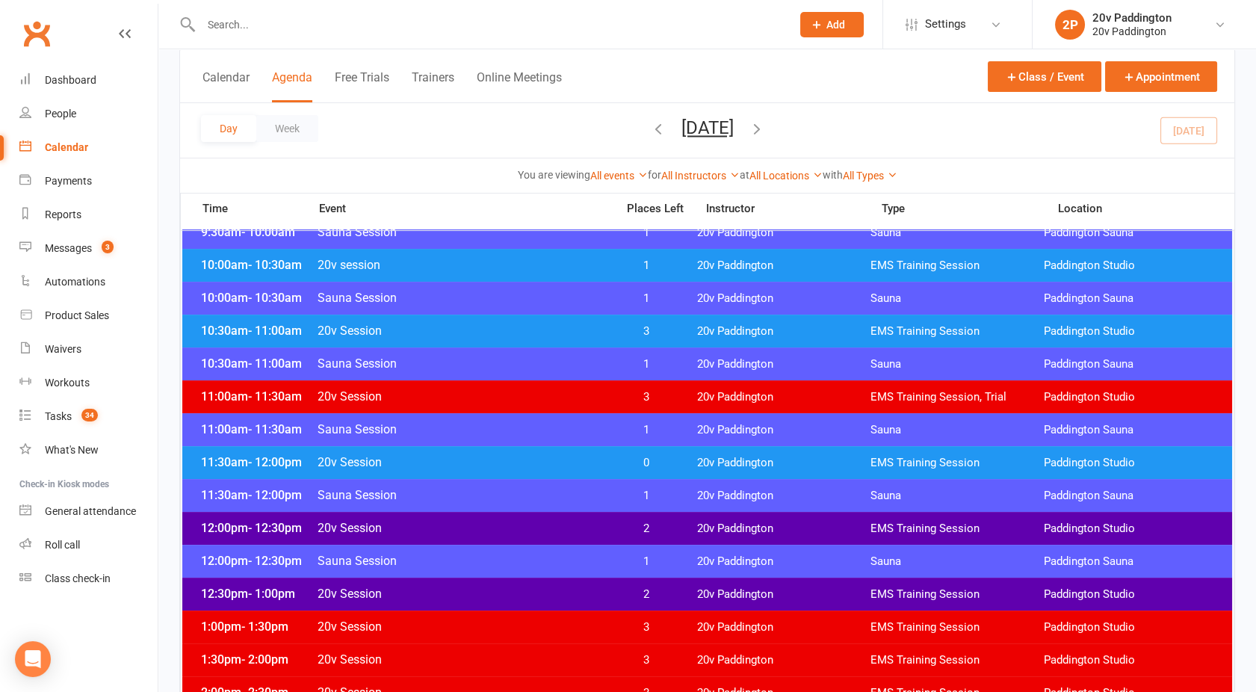
scroll to position [600, 0]
click at [509, 328] on span "20v Session" at bounding box center [462, 331] width 291 height 14
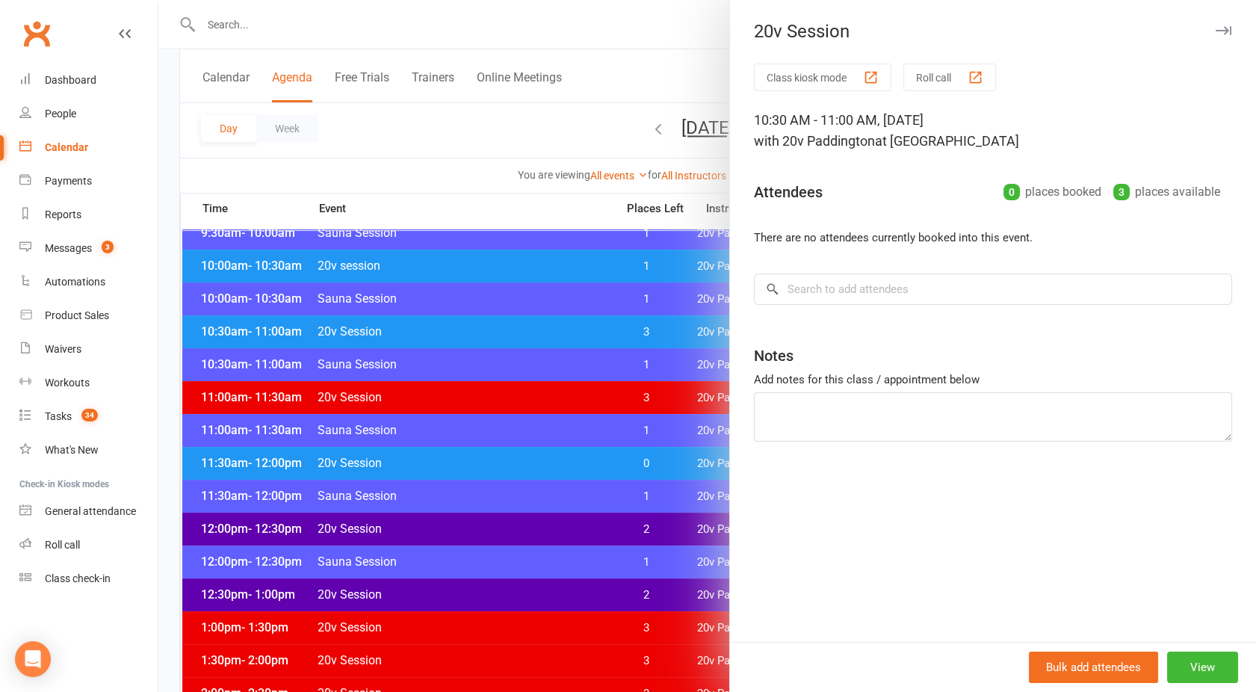
click at [509, 328] on div at bounding box center [707, 346] width 1098 height 692
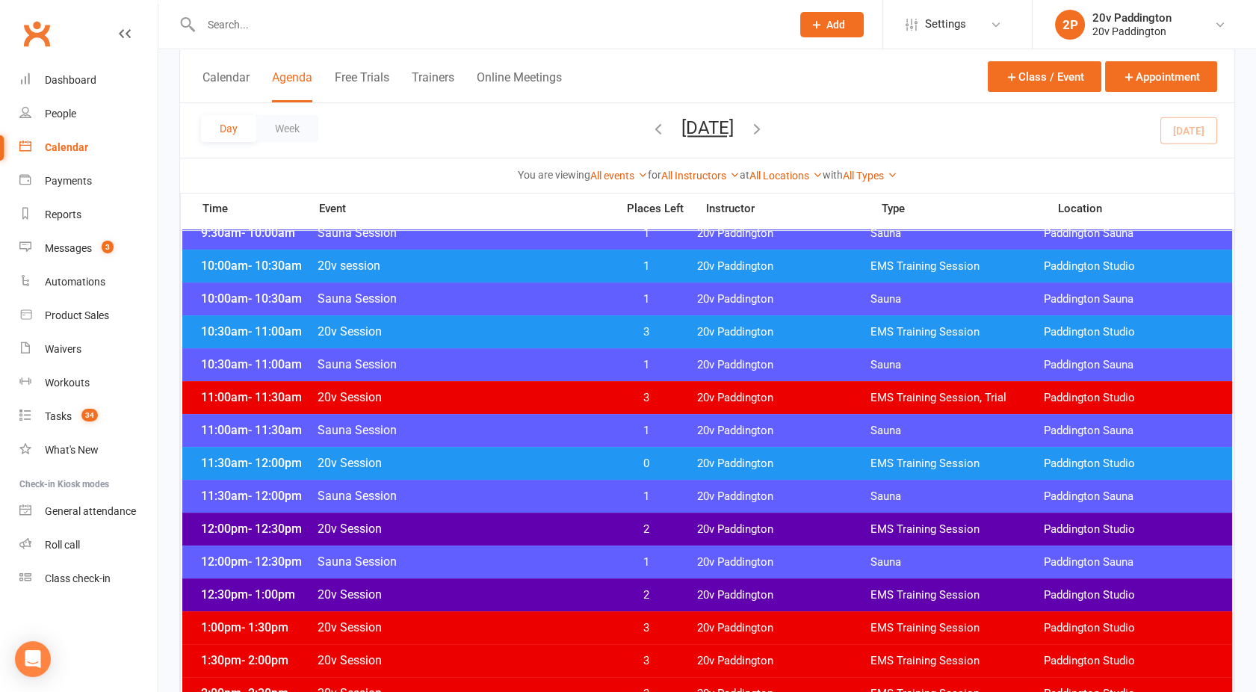
click at [478, 264] on span "20v session" at bounding box center [462, 266] width 291 height 14
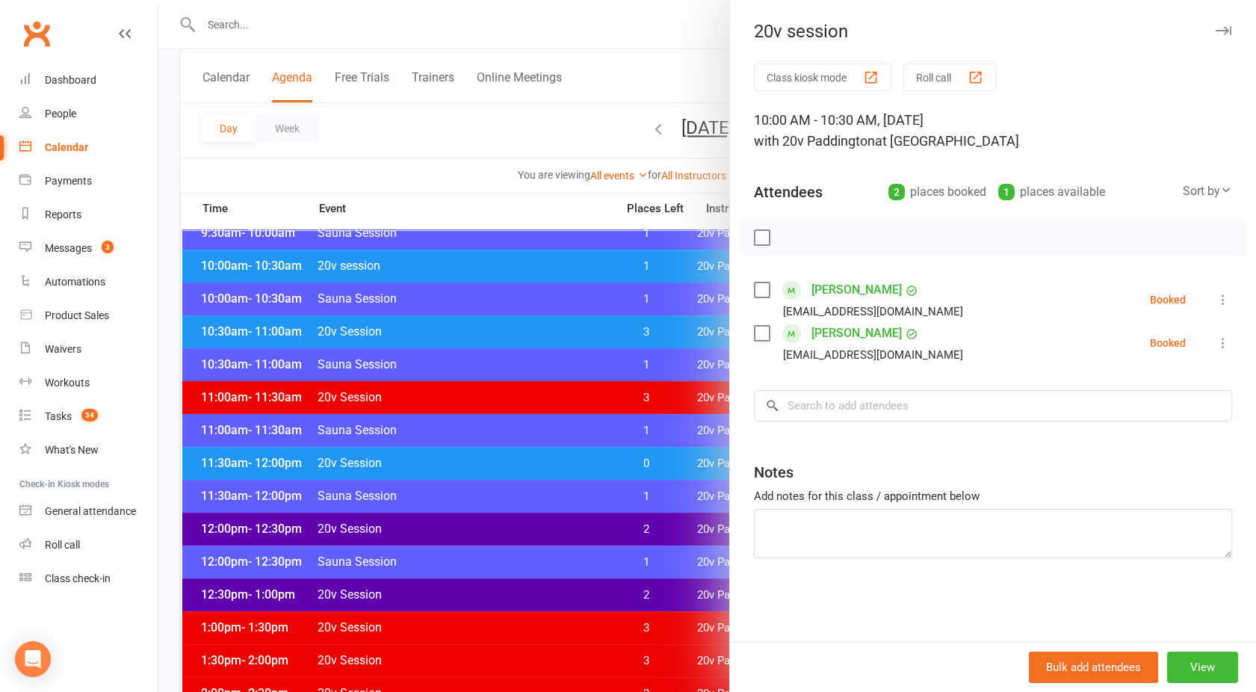
click at [478, 264] on div at bounding box center [707, 346] width 1098 height 692
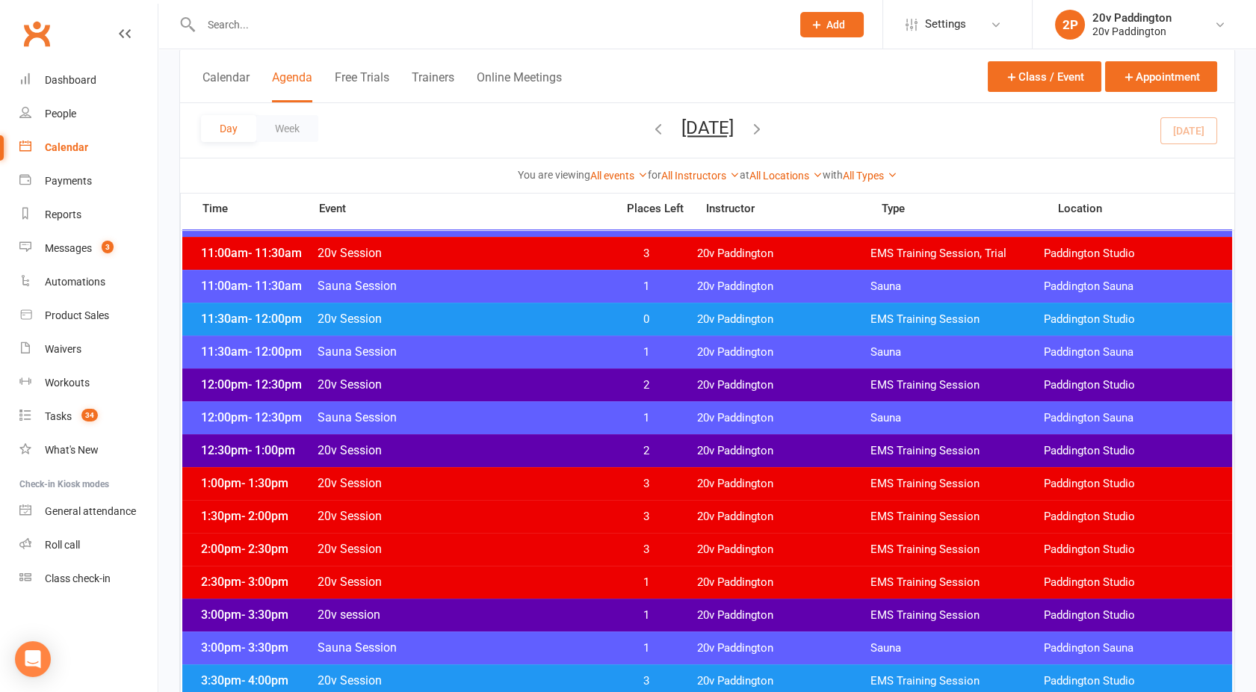
scroll to position [746, 0]
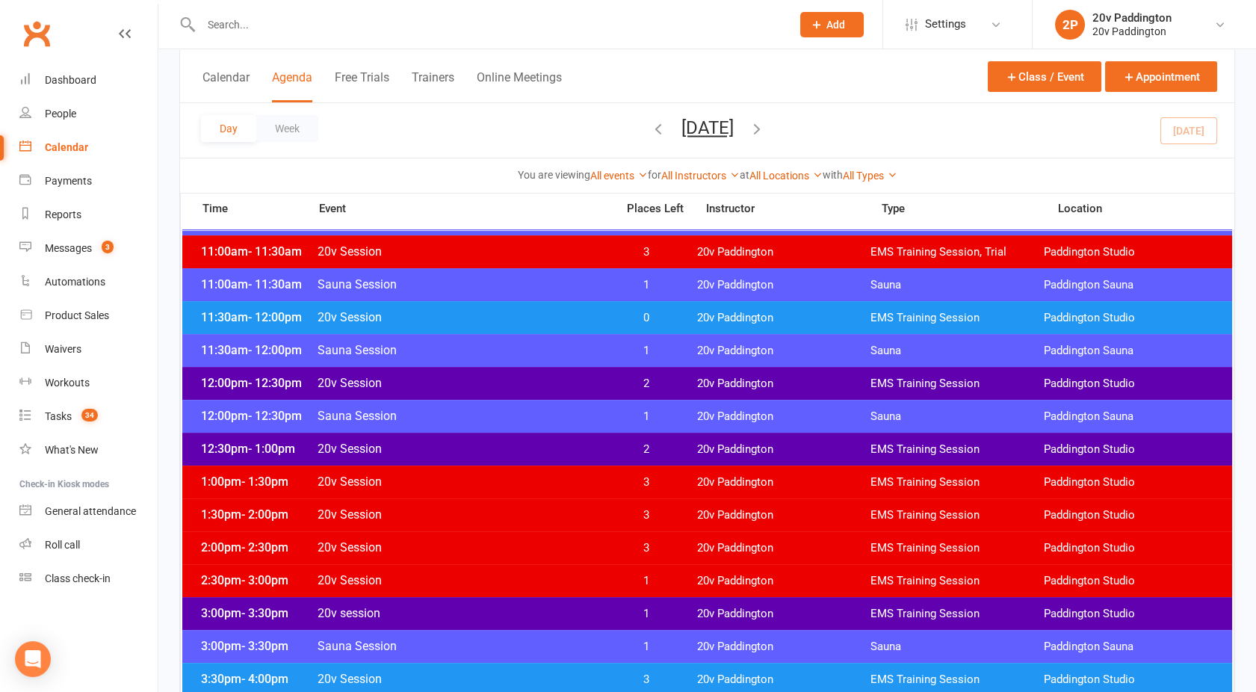
click at [447, 394] on div "12:00pm - 12:30pm 20v Session 2 20v Paddington EMS Training Session [GEOGRAPHIC…" at bounding box center [707, 383] width 1050 height 33
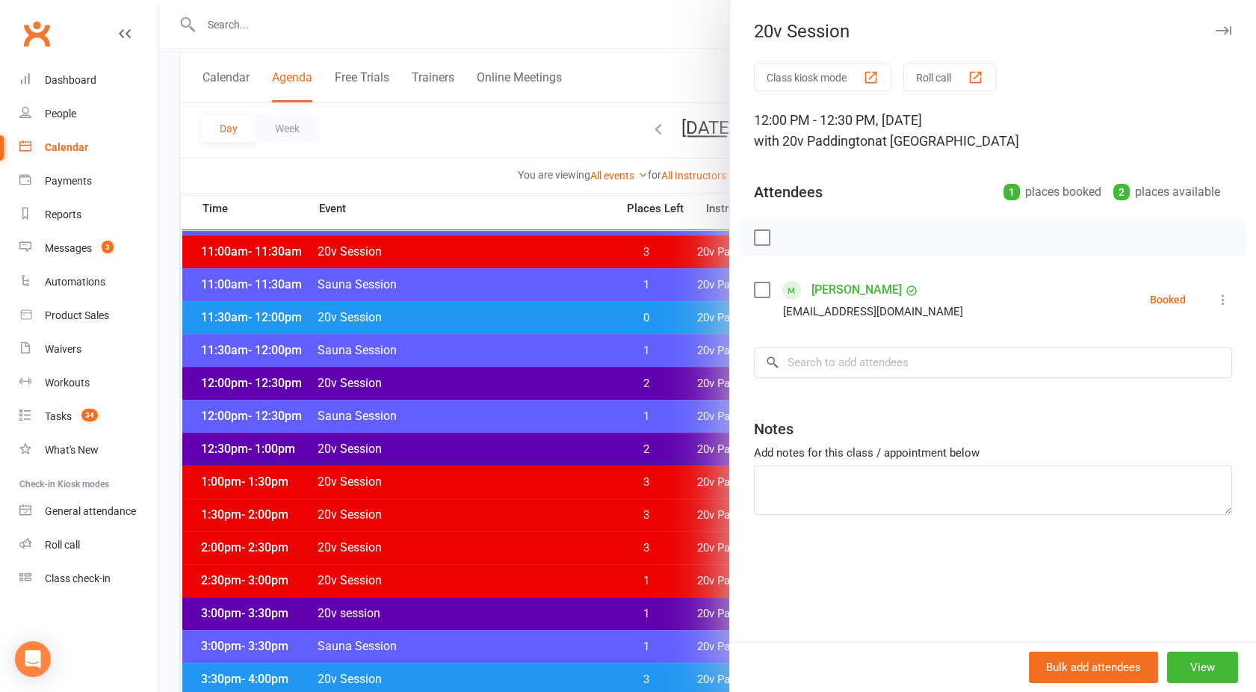
click at [447, 394] on div at bounding box center [707, 346] width 1098 height 692
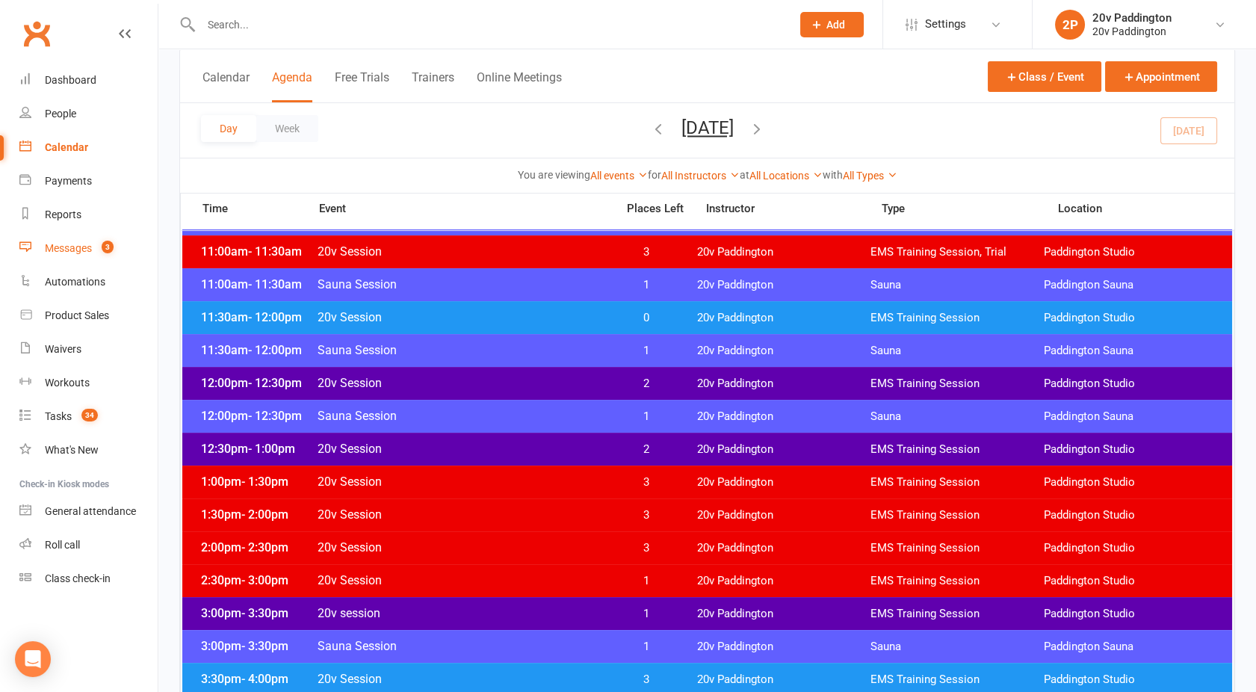
click at [86, 250] on div "Messages" at bounding box center [68, 248] width 47 height 12
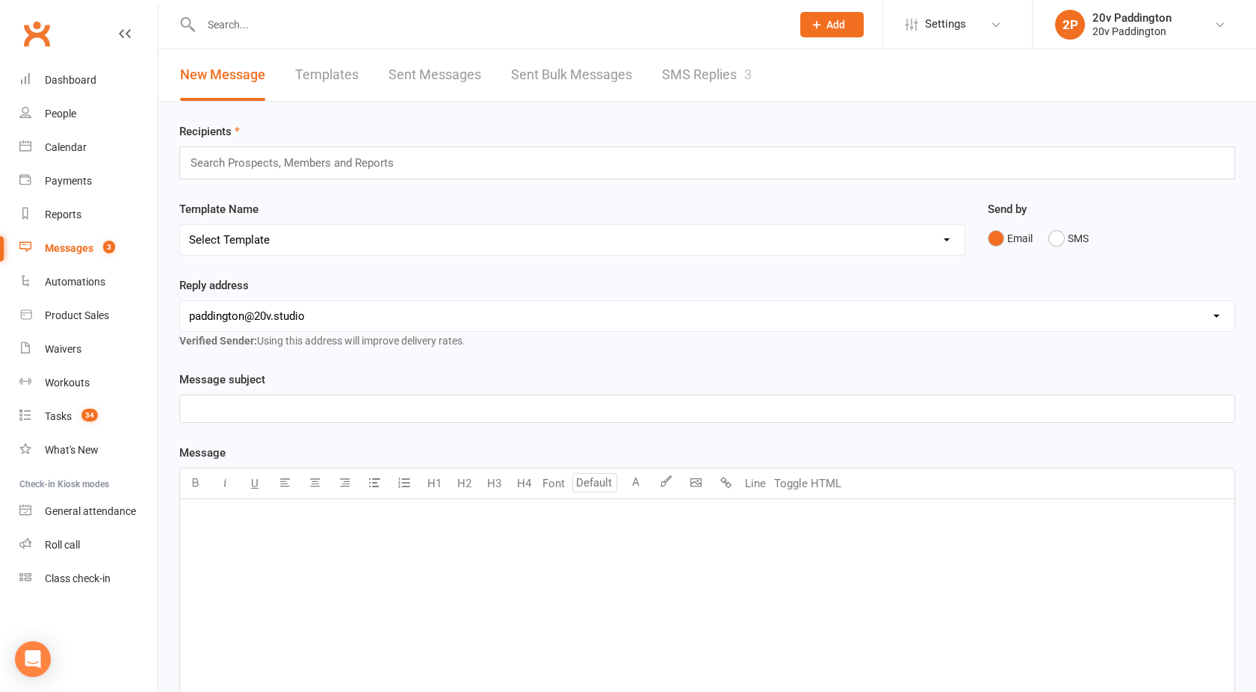
click at [755, 81] on div "New Message Templates Sent Messages Sent Bulk Messages SMS Replies 3" at bounding box center [465, 75] width 615 height 52
click at [712, 69] on link "SMS Replies 3" at bounding box center [707, 75] width 90 height 52
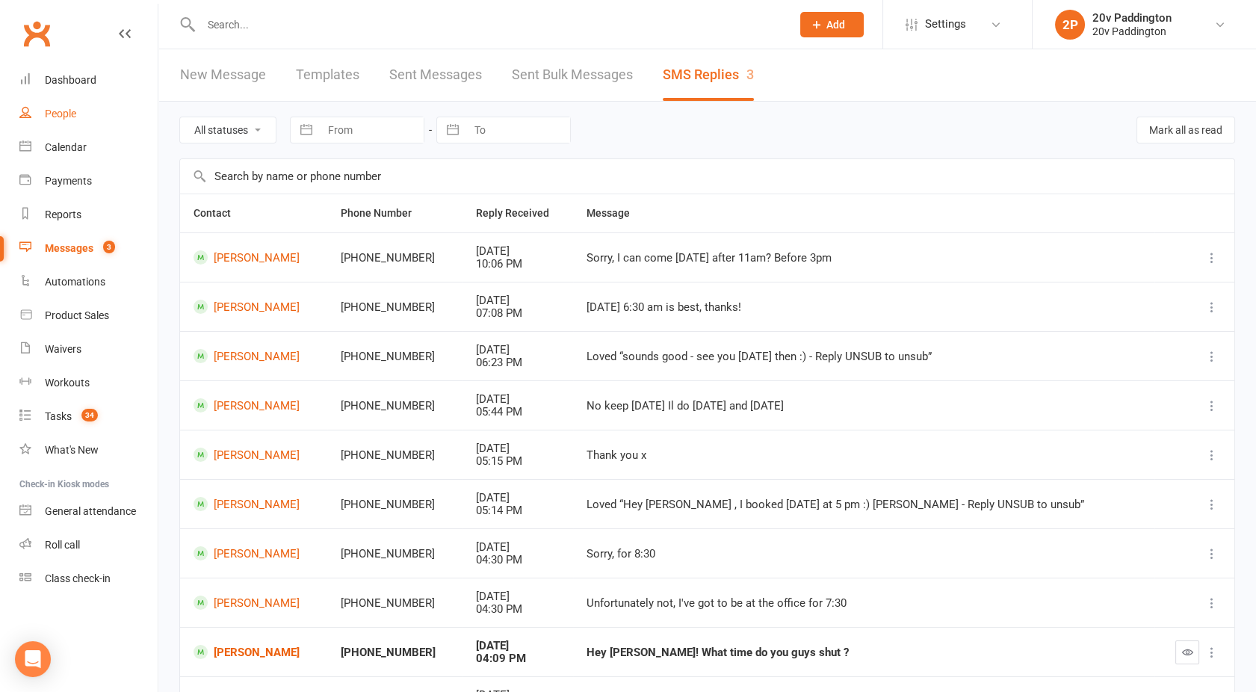
click at [47, 119] on div "People" at bounding box center [60, 114] width 31 height 12
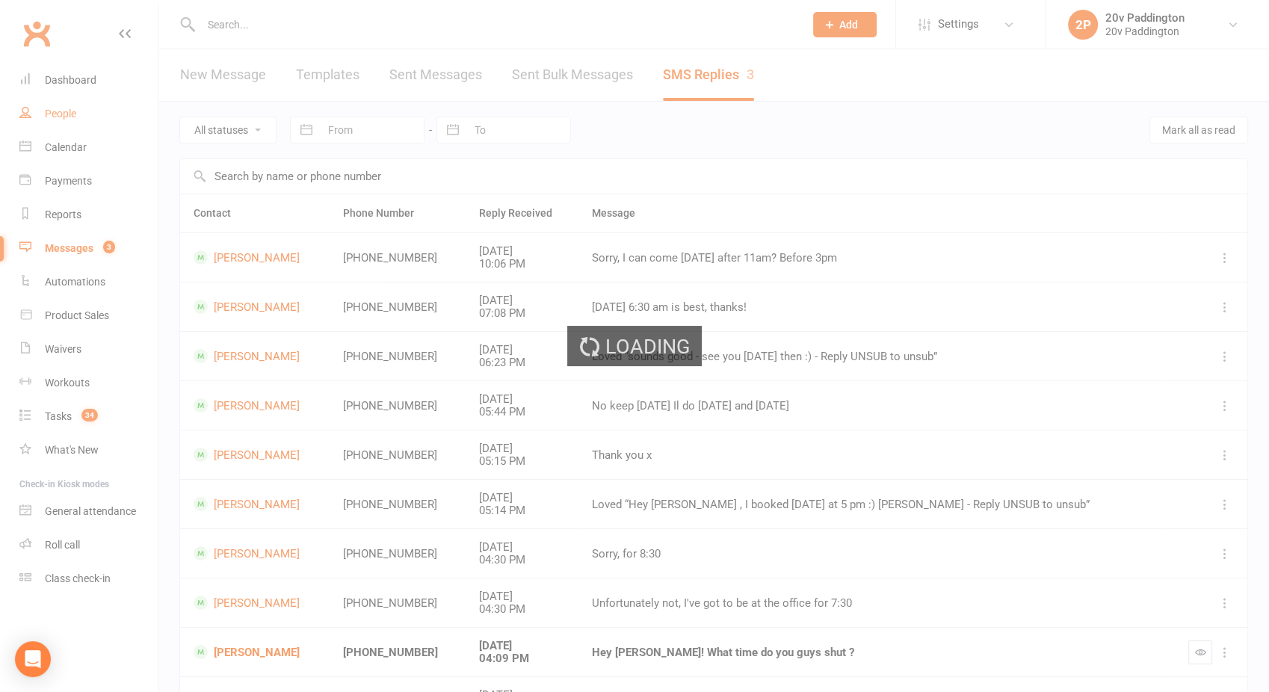
select select "100"
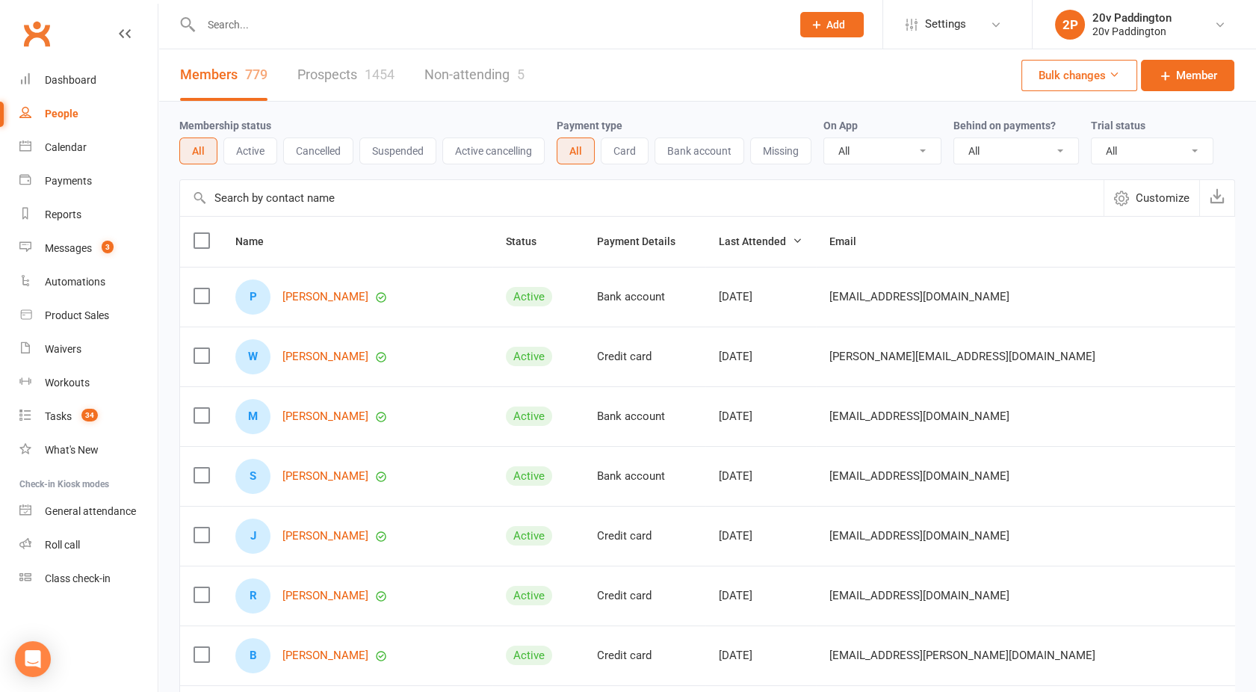
click at [347, 84] on link "Prospects 1454" at bounding box center [345, 75] width 97 height 52
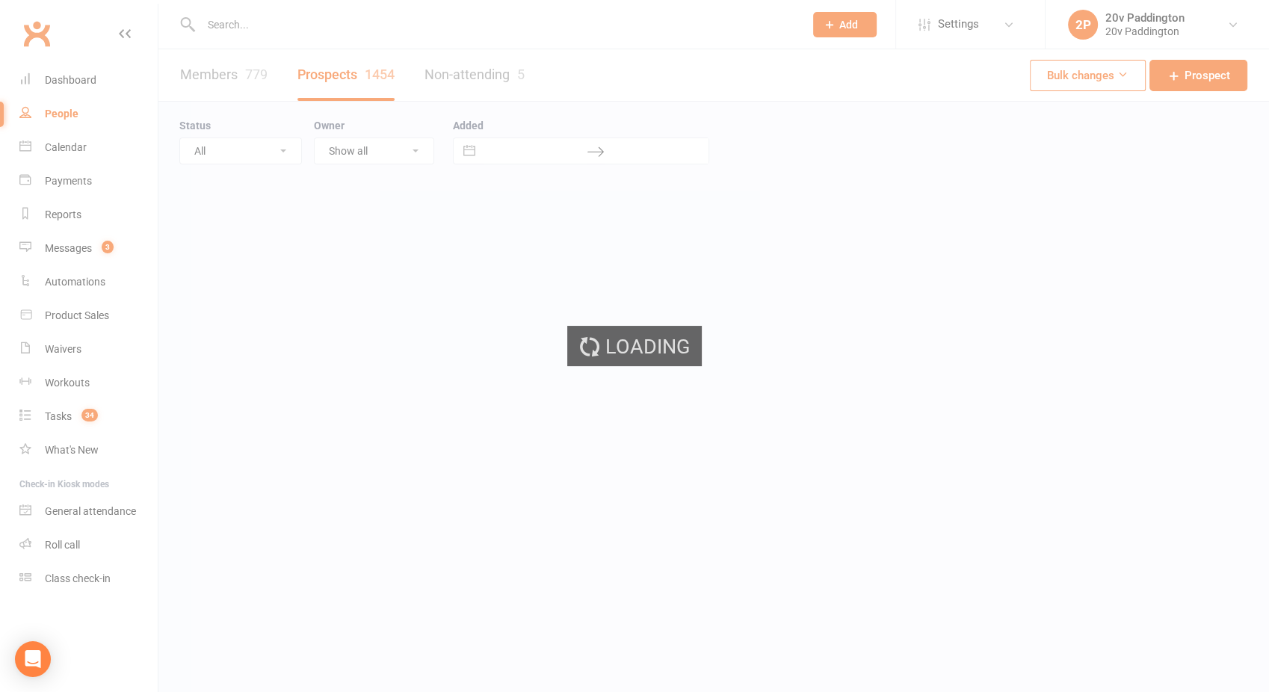
select select "100"
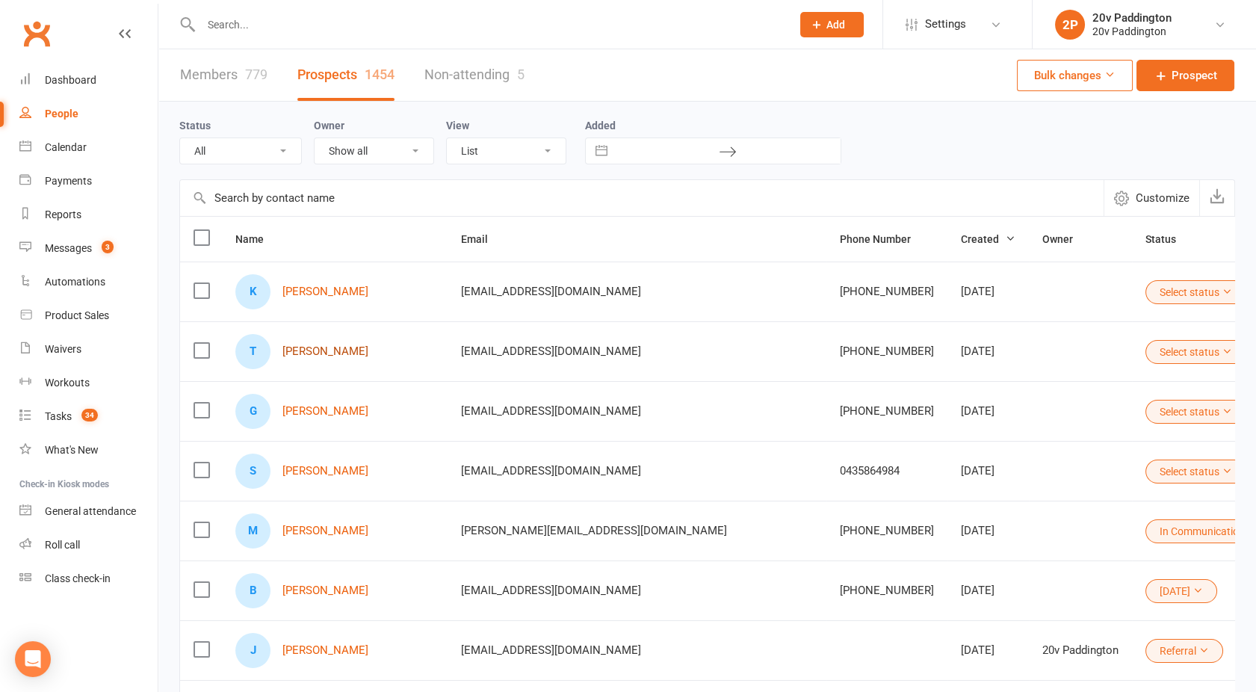
click at [297, 350] on link "[PERSON_NAME]" at bounding box center [326, 351] width 86 height 13
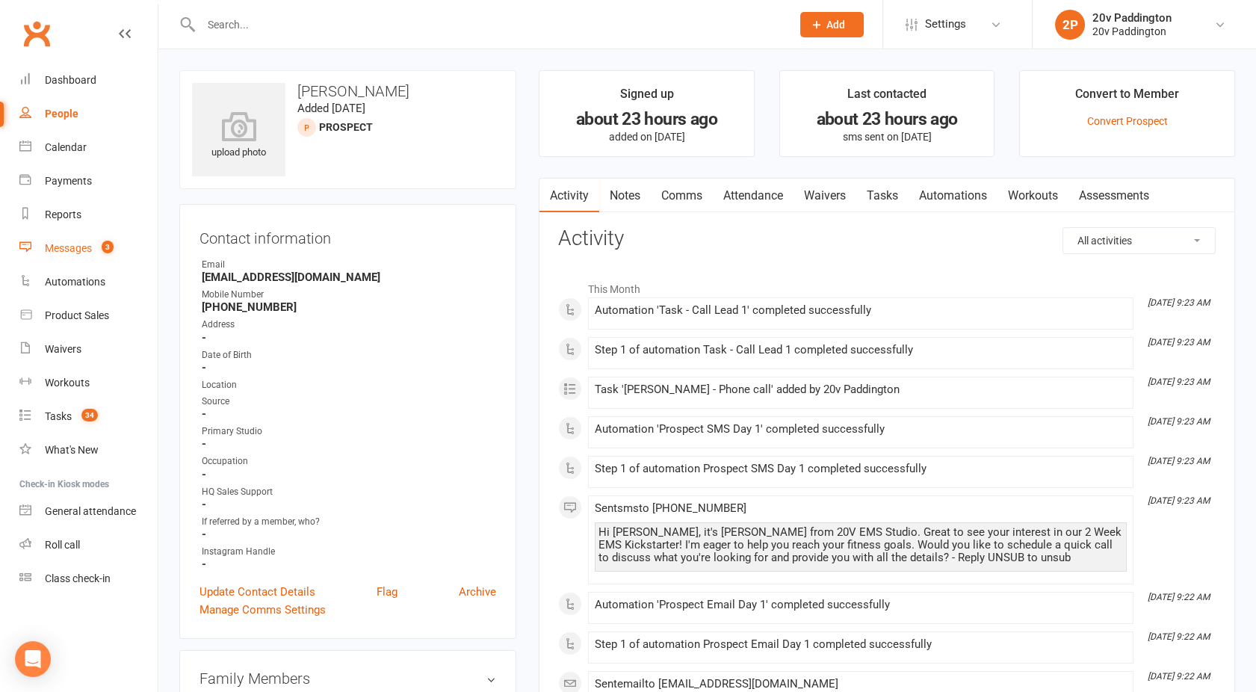
click at [51, 244] on div "Messages" at bounding box center [68, 248] width 47 height 12
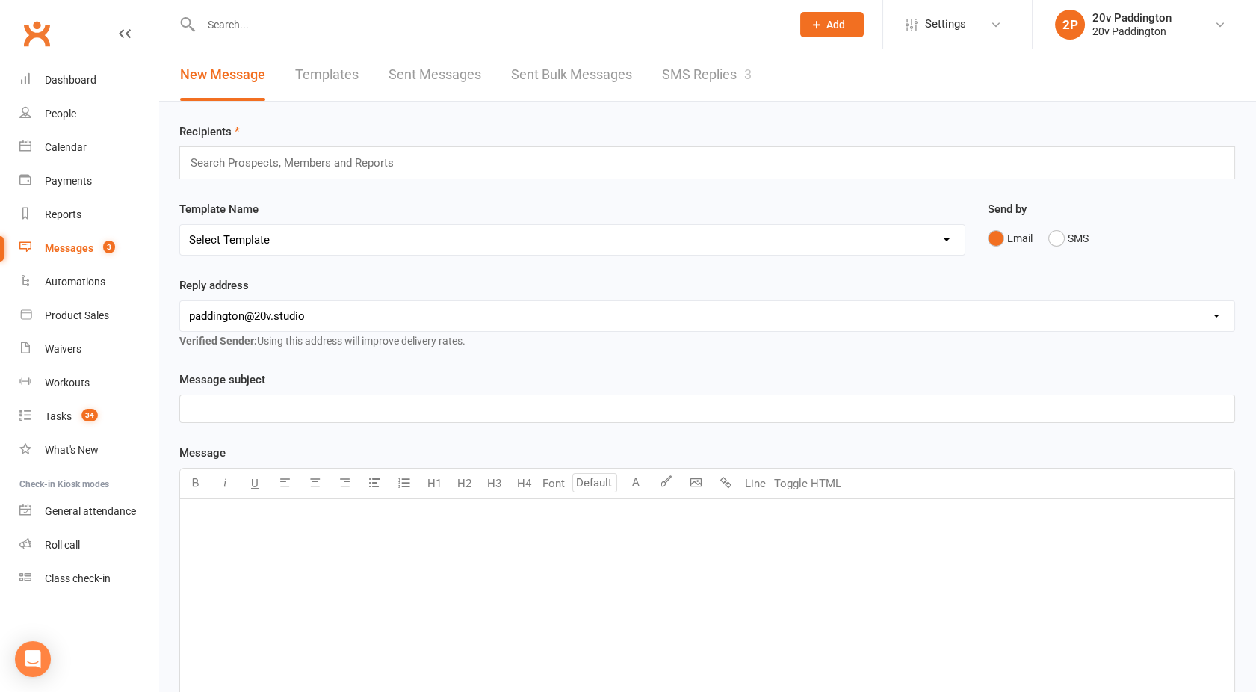
click at [709, 75] on link "SMS Replies 3" at bounding box center [707, 75] width 90 height 52
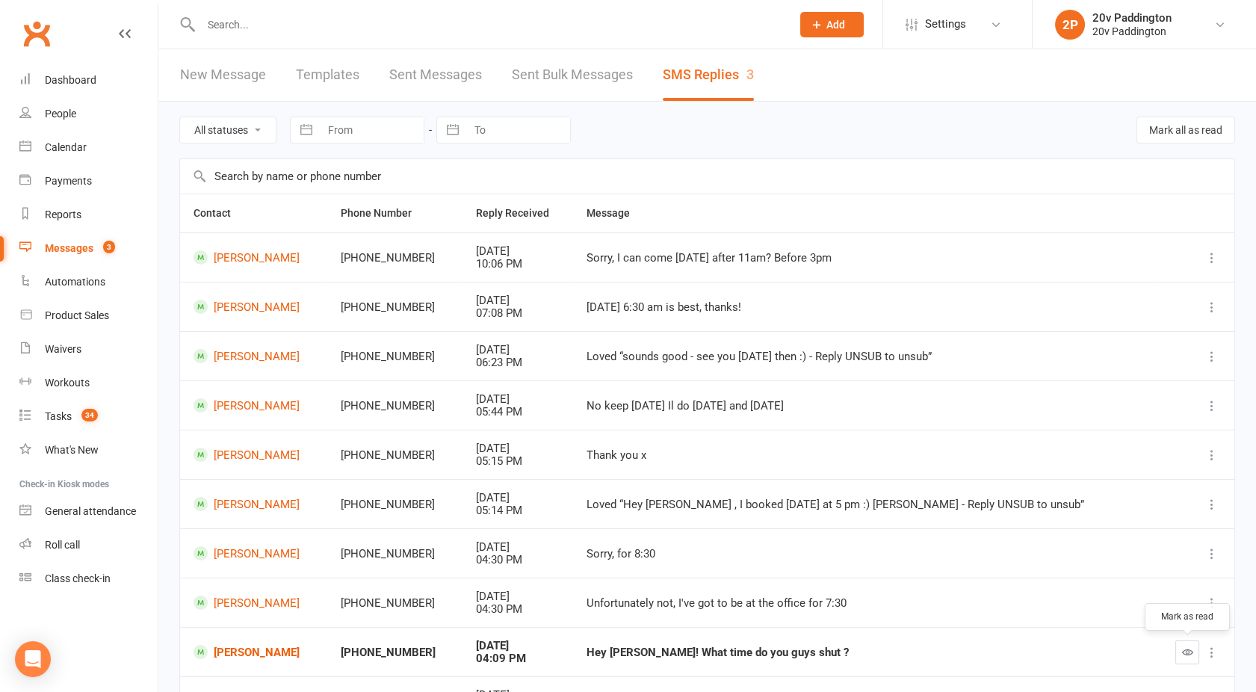
click at [1188, 649] on icon "button" at bounding box center [1187, 652] width 11 height 11
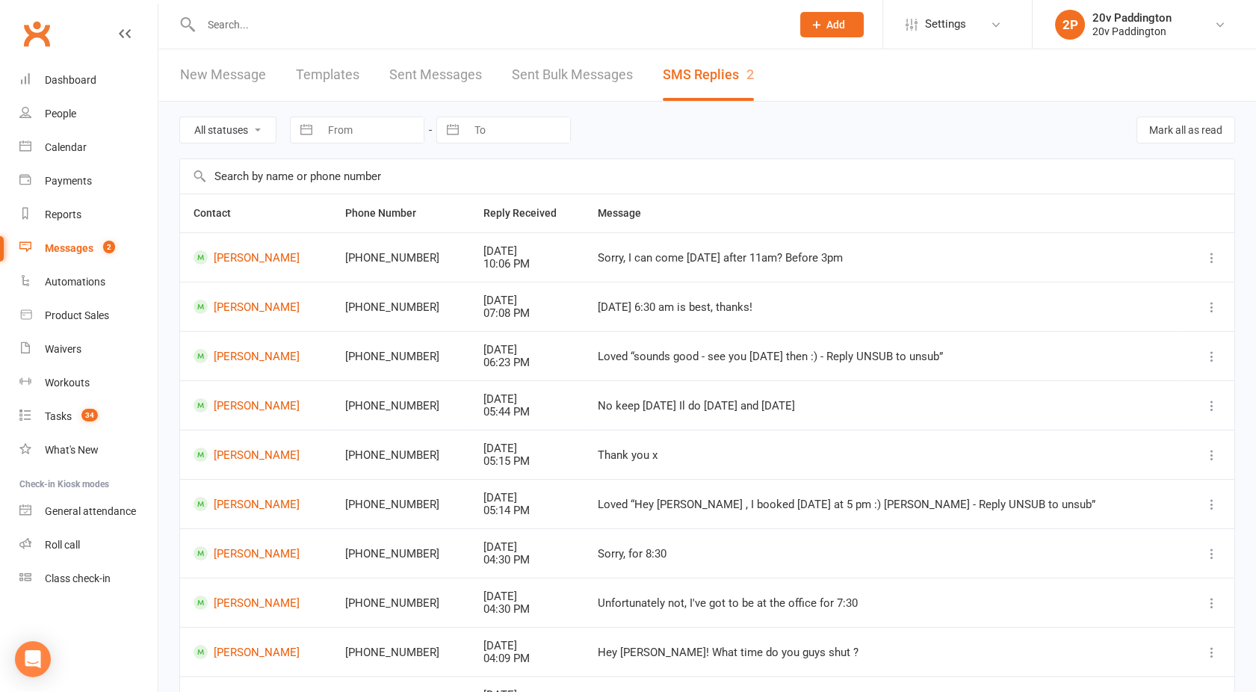
click at [242, 659] on td "[PERSON_NAME]" at bounding box center [256, 651] width 152 height 49
click at [242, 652] on link "[PERSON_NAME]" at bounding box center [256, 652] width 125 height 14
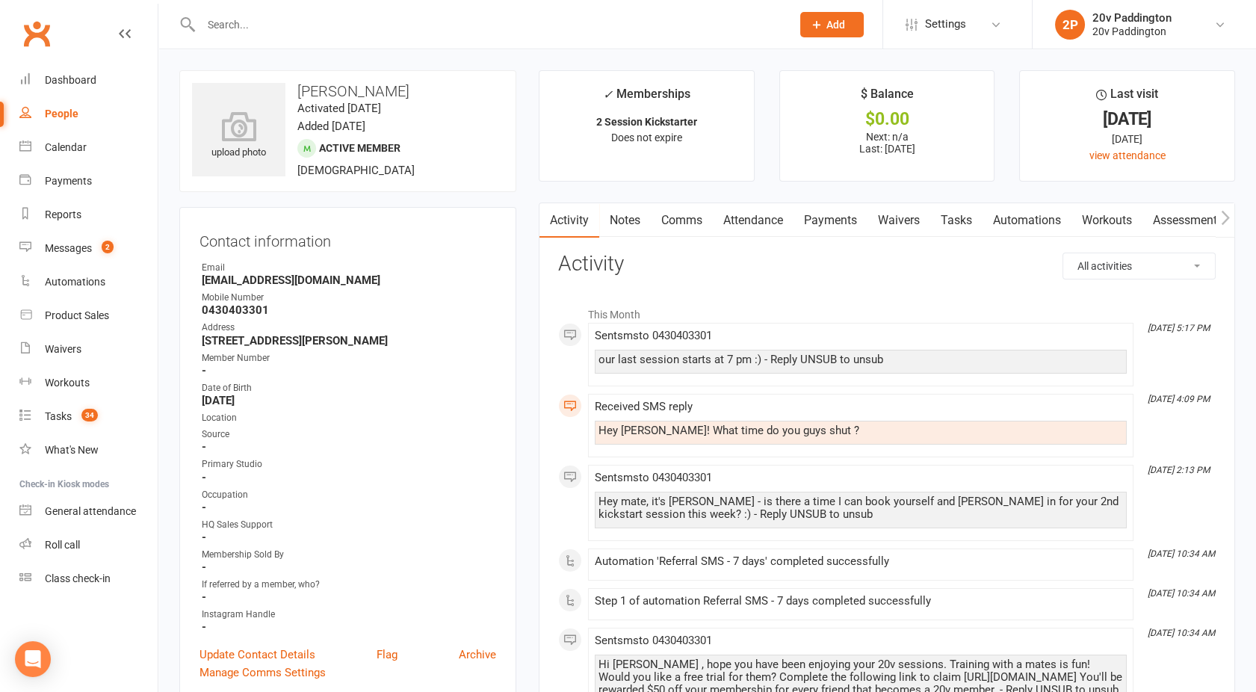
click at [693, 216] on link "Comms" at bounding box center [682, 220] width 62 height 34
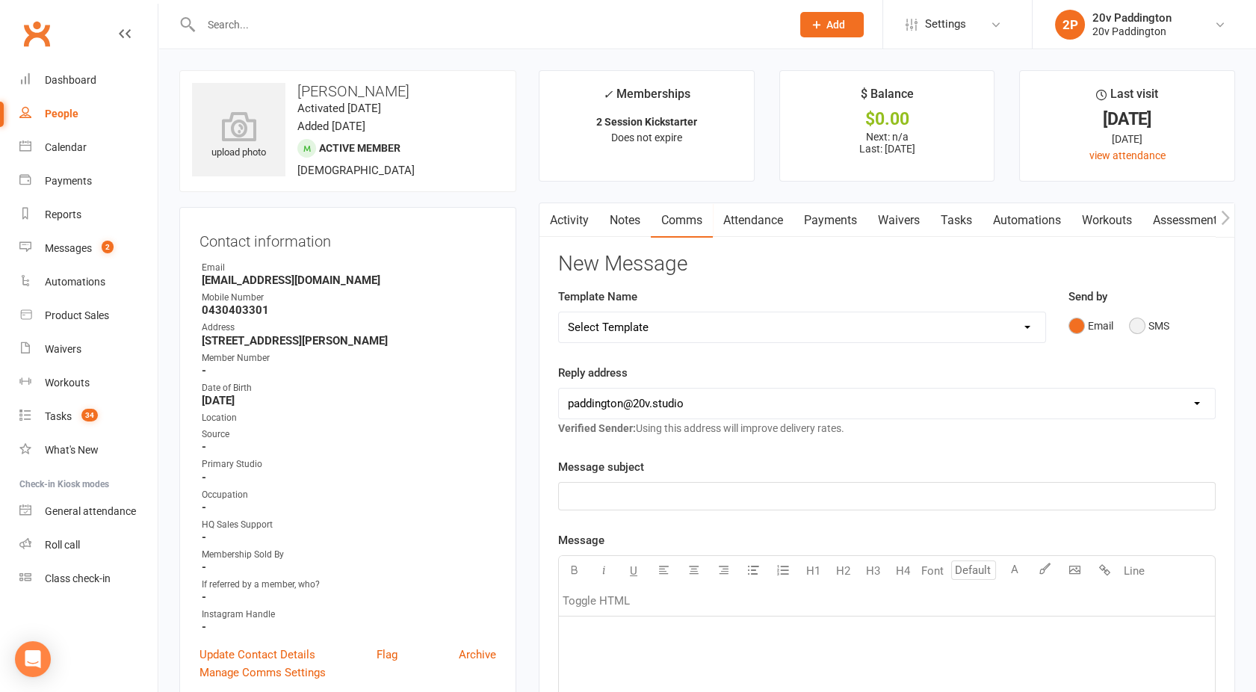
click at [1158, 325] on button "SMS" at bounding box center [1149, 326] width 40 height 28
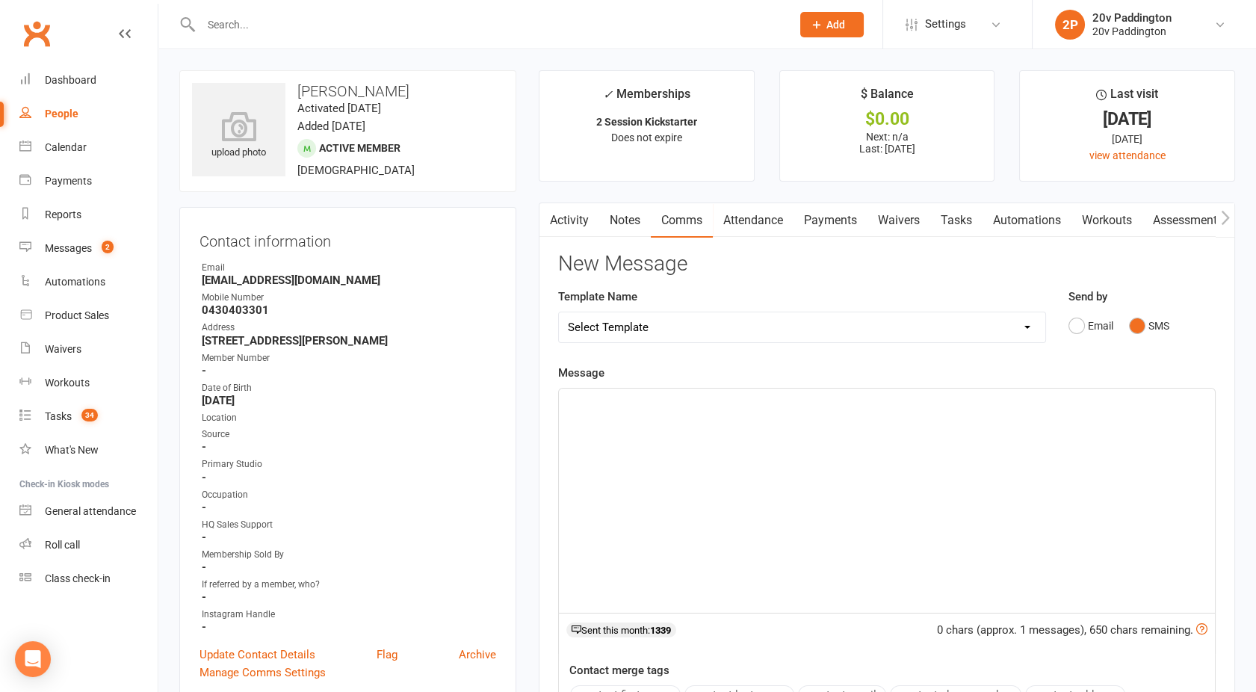
click at [879, 454] on div "﻿" at bounding box center [887, 501] width 656 height 224
click at [730, 397] on span "Morning - The latest I have [DATE] is 6pm if that works for you? :)" at bounding box center [730, 401] width 324 height 13
click at [832, 401] on span "Morning - The latest I have [DATE] or [DATE] is 6pm if that works for you? :)" at bounding box center [755, 401] width 374 height 13
click at [908, 404] on span "Morning - The latest I have [DATE] or [DATE] is 6pm do either of that works for…" at bounding box center [780, 401] width 425 height 13
click at [953, 402] on span "Morning - The latest I have [DATE] or [DATE] is 6pm do either of these works fo…" at bounding box center [784, 401] width 433 height 13
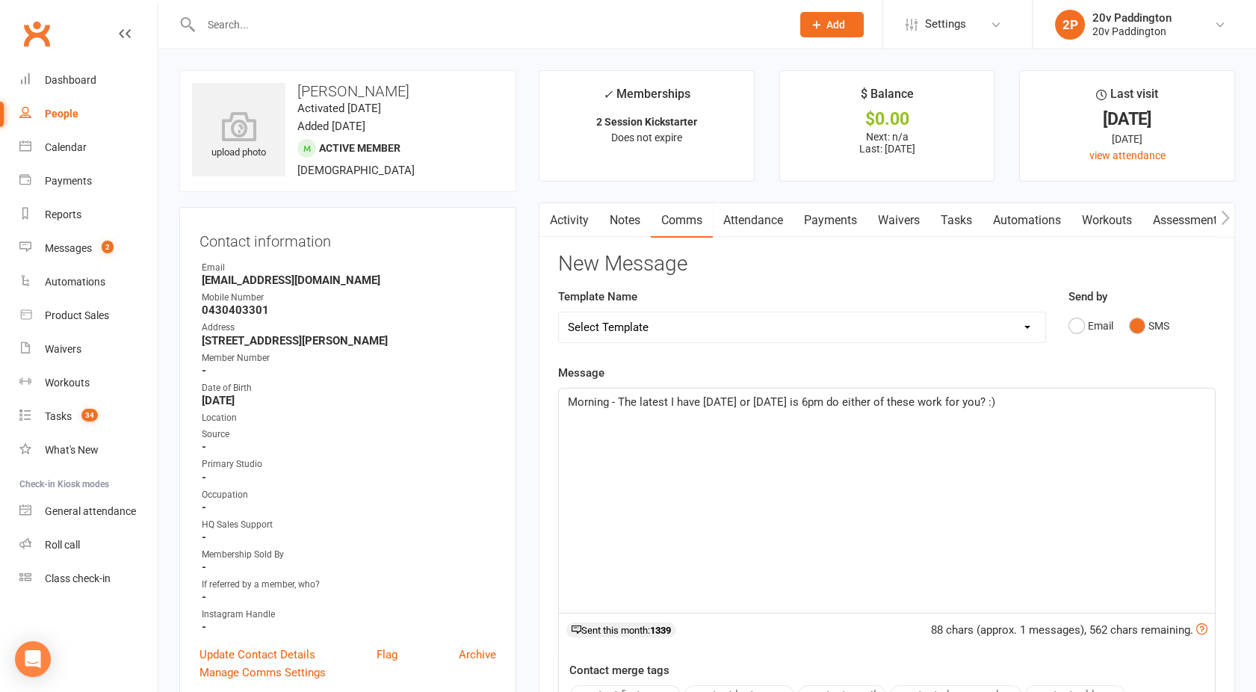
click at [1021, 403] on p "Morning - The latest I have [DATE] or [DATE] is 6pm do either of these work for…" at bounding box center [887, 402] width 638 height 18
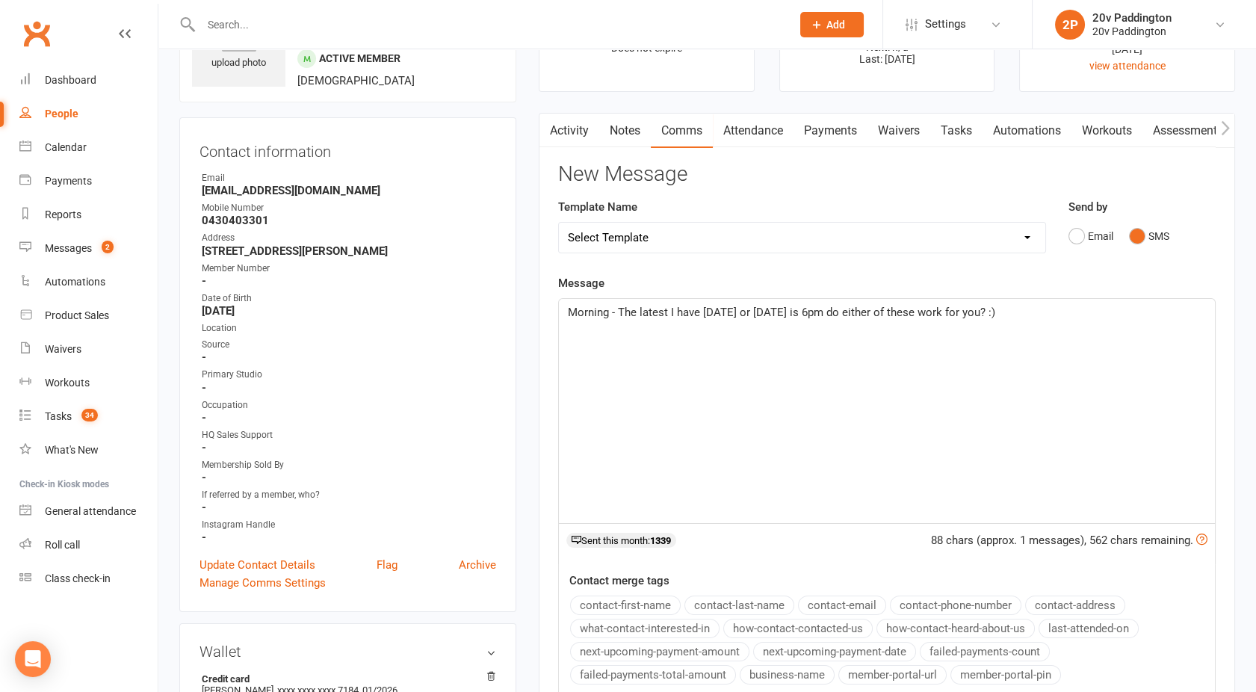
scroll to position [96, 0]
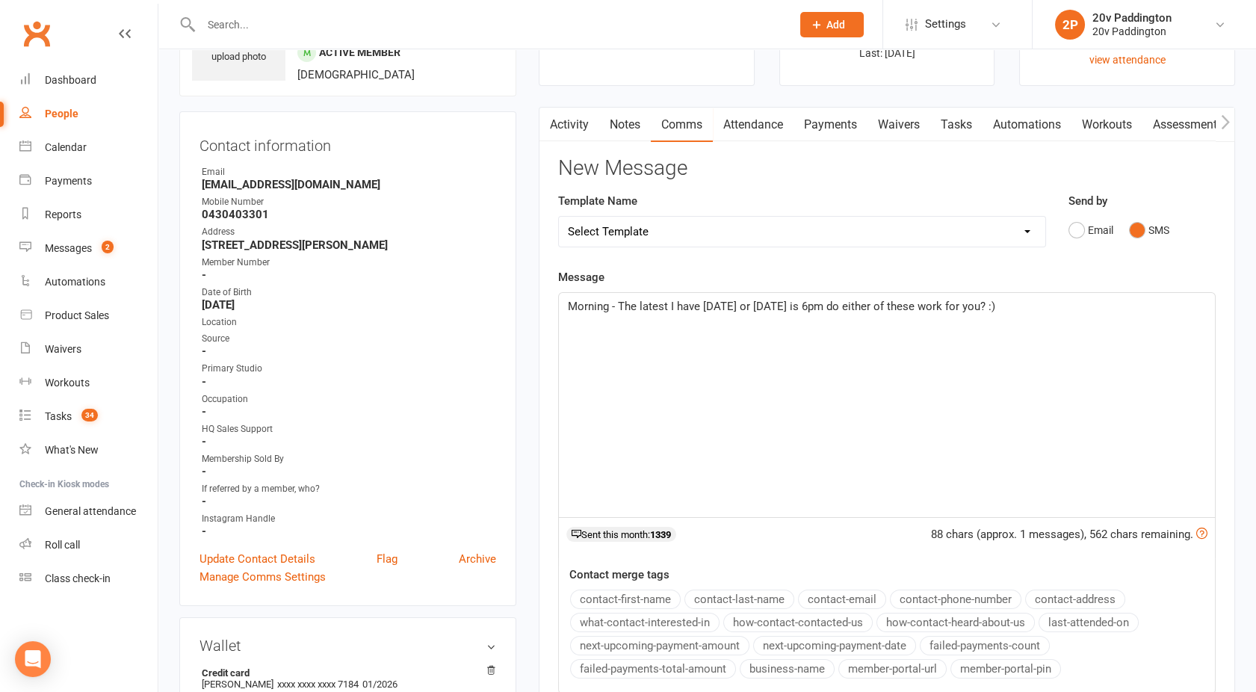
click at [828, 300] on span "Morning - The latest I have [DATE] or [DATE] is 6pm do either of these work for…" at bounding box center [782, 306] width 428 height 13
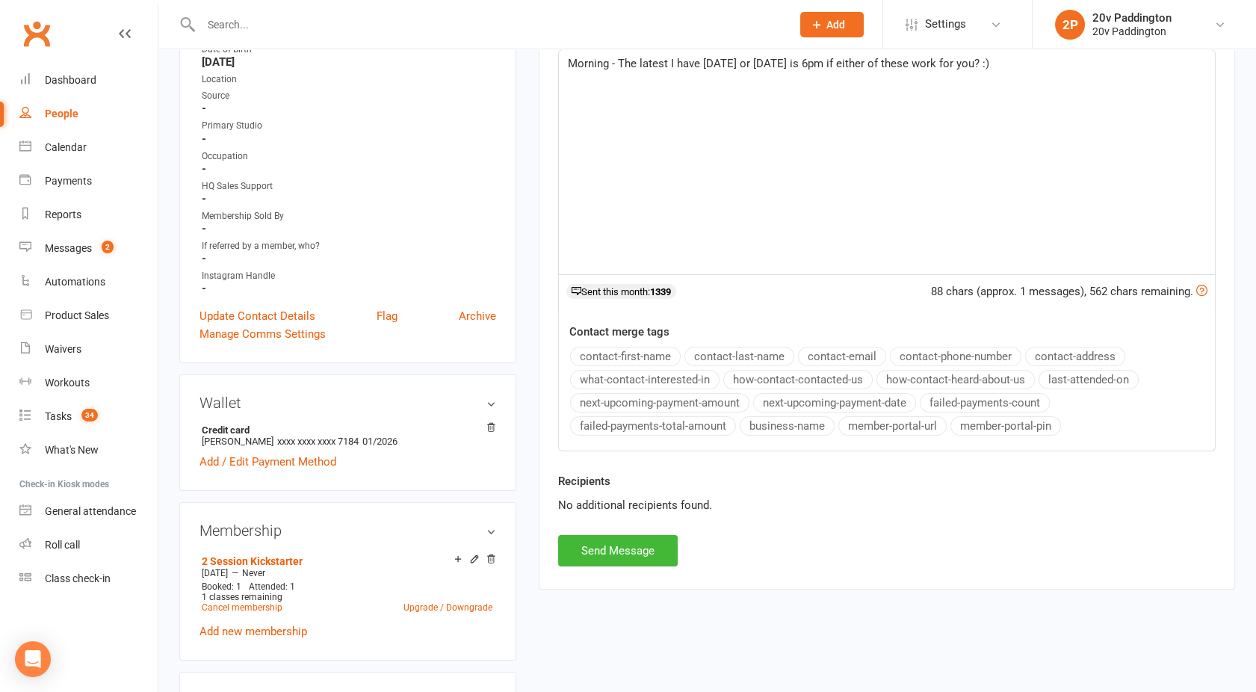
scroll to position [340, 0]
click at [608, 548] on button "Send Message" at bounding box center [618, 549] width 120 height 31
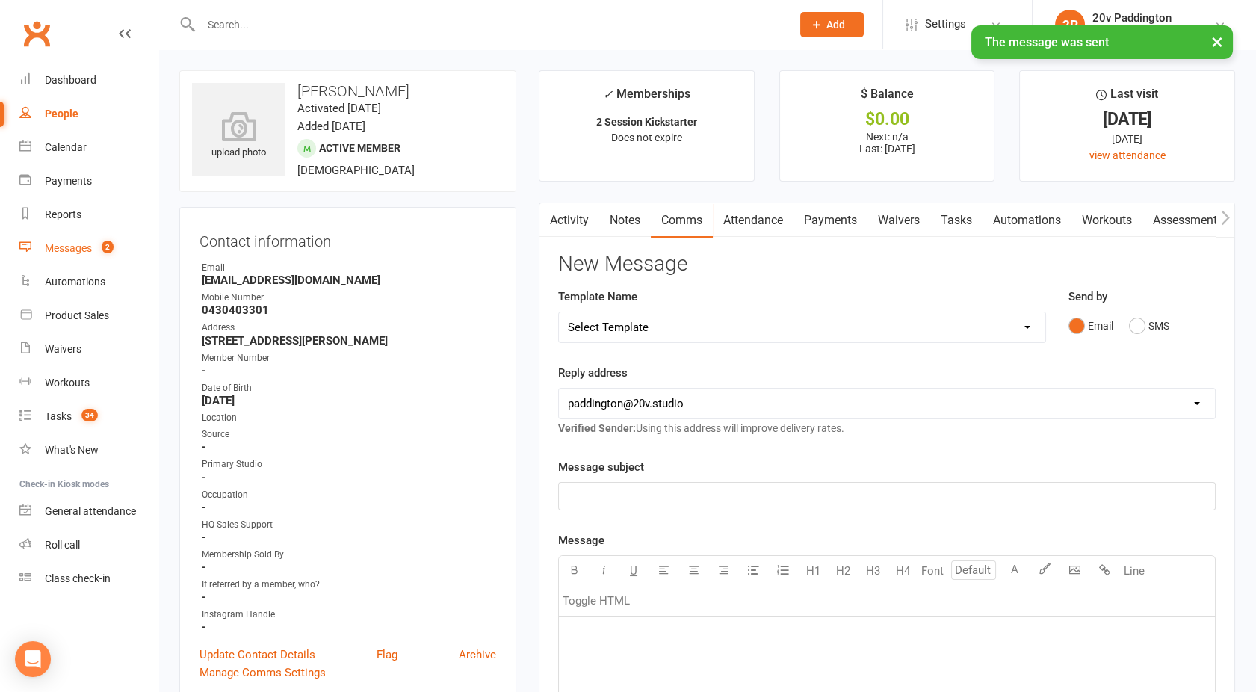
click at [70, 244] on div "Messages" at bounding box center [68, 248] width 47 height 12
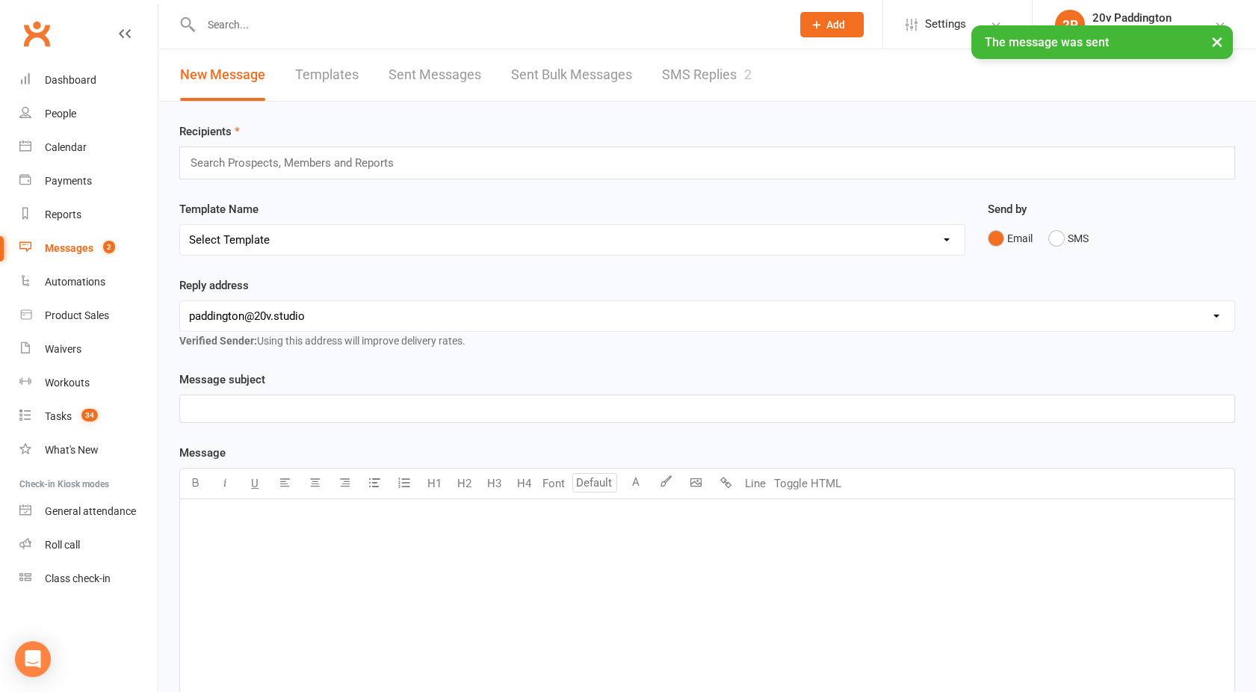
click at [735, 78] on link "SMS Replies 2" at bounding box center [707, 75] width 90 height 52
